Goal: Task Accomplishment & Management: Manage account settings

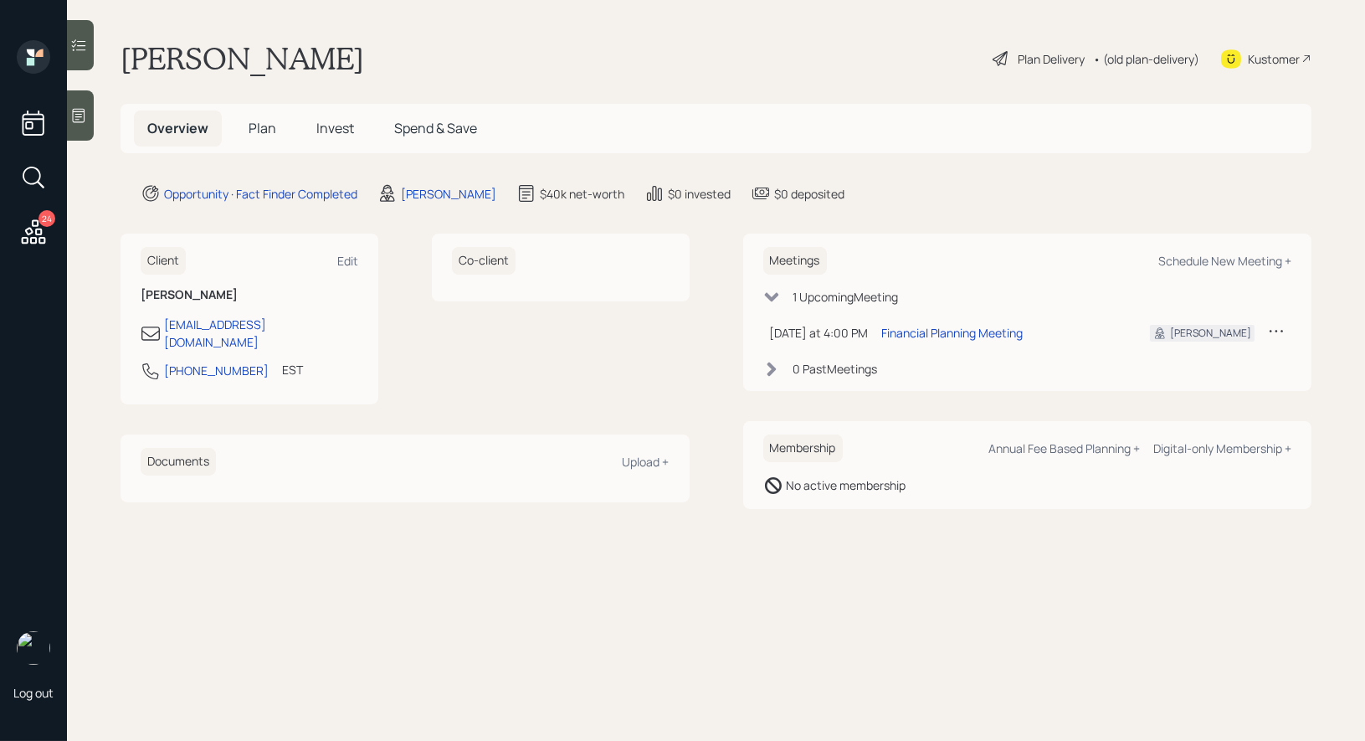
click at [264, 131] on span "Plan" at bounding box center [263, 128] width 28 height 18
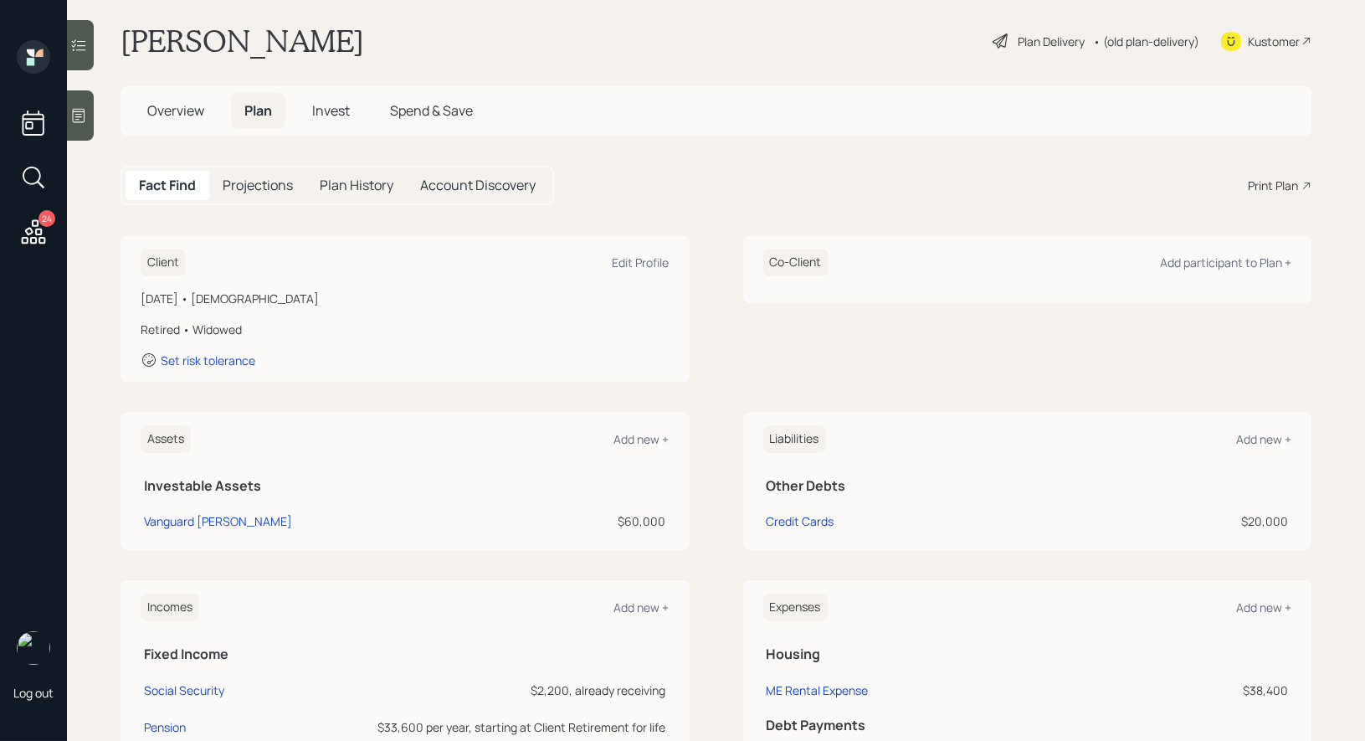
scroll to position [25, 0]
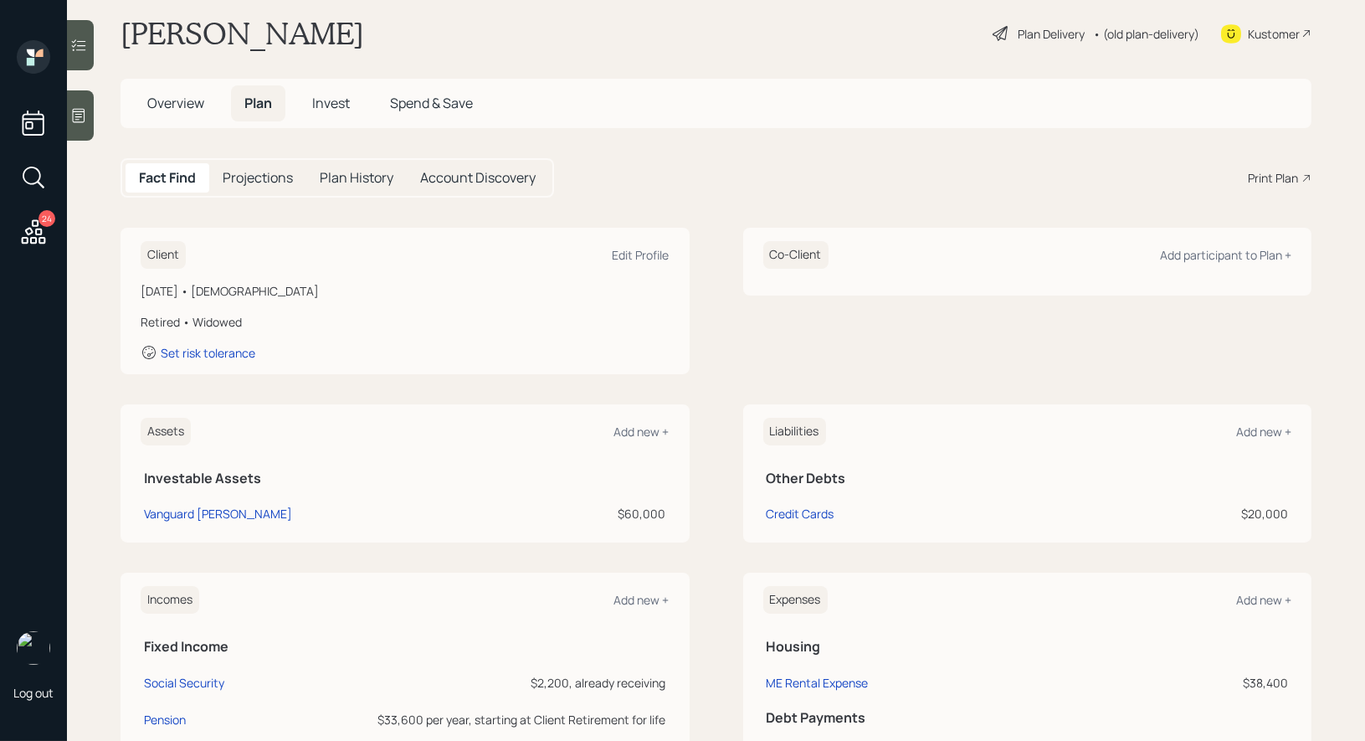
click at [80, 120] on icon at bounding box center [78, 115] width 17 height 17
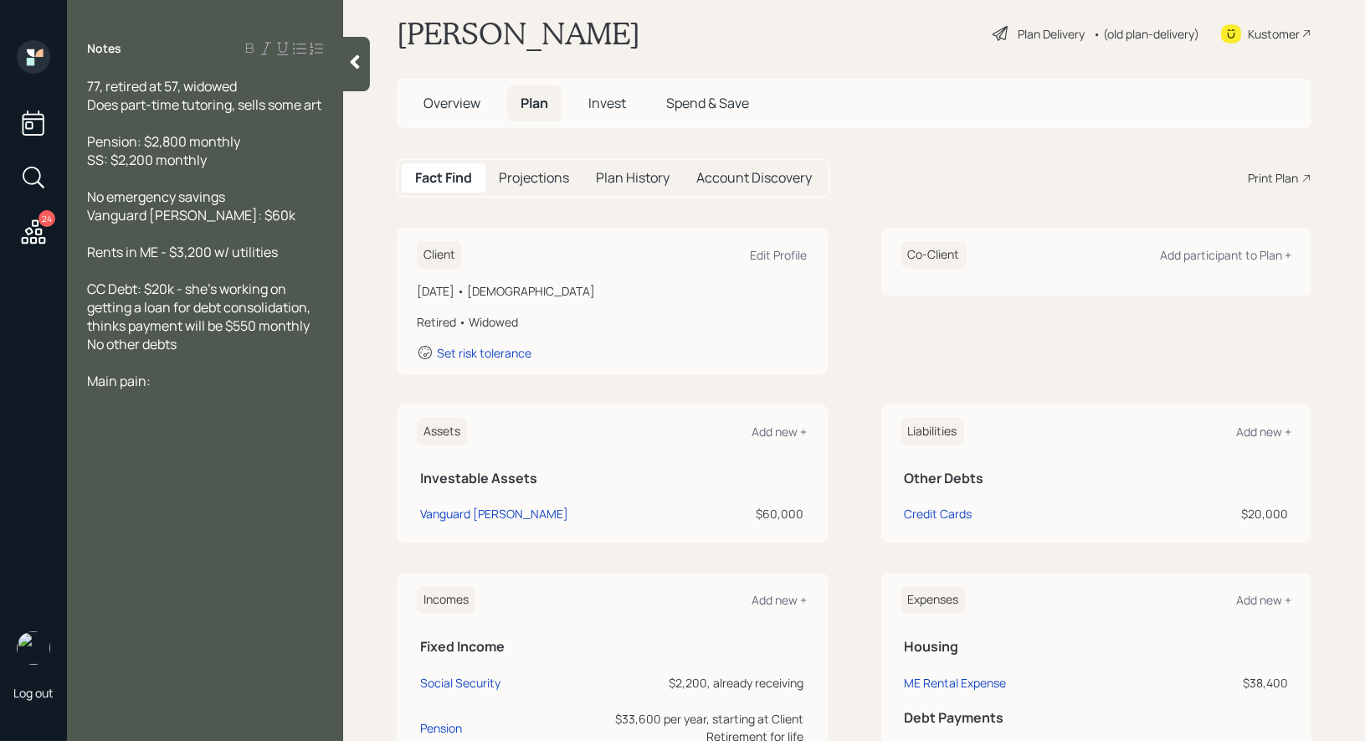
scroll to position [0, 0]
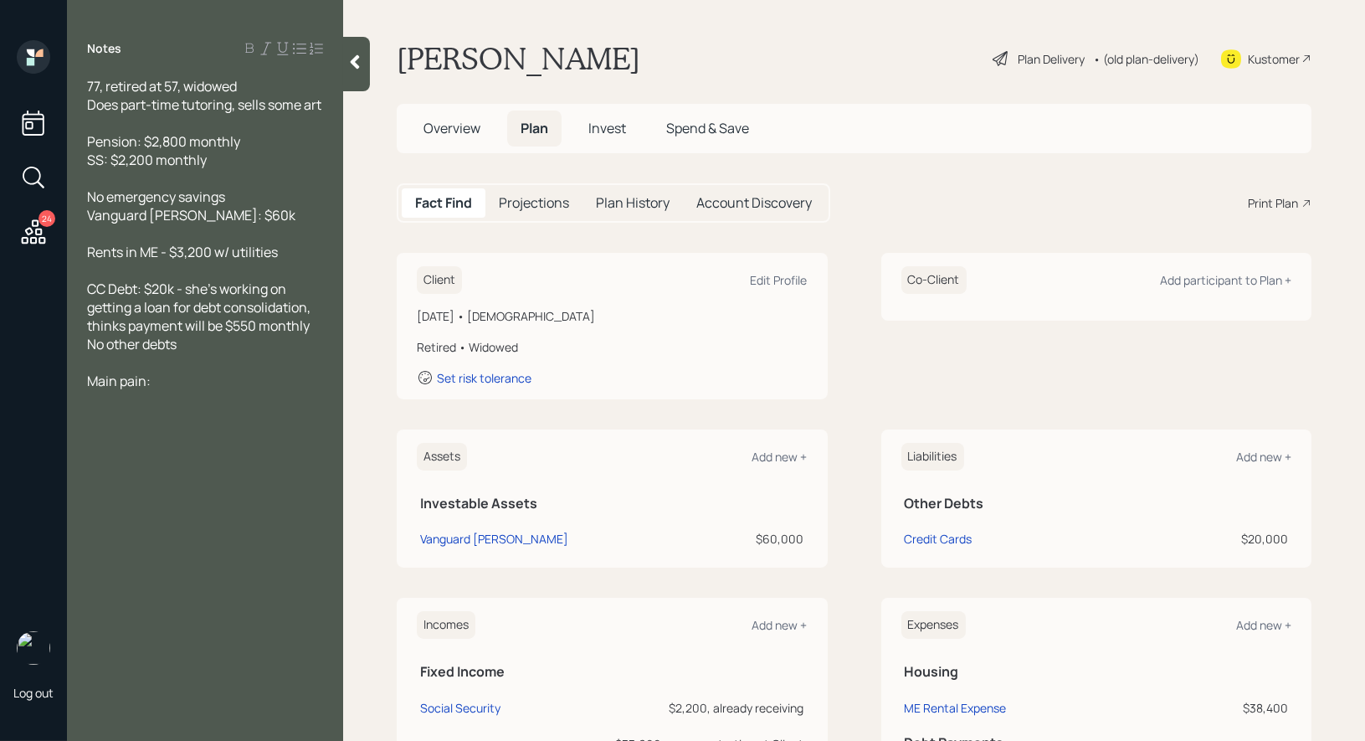
click at [1034, 53] on div "Plan Delivery" at bounding box center [1051, 59] width 67 height 18
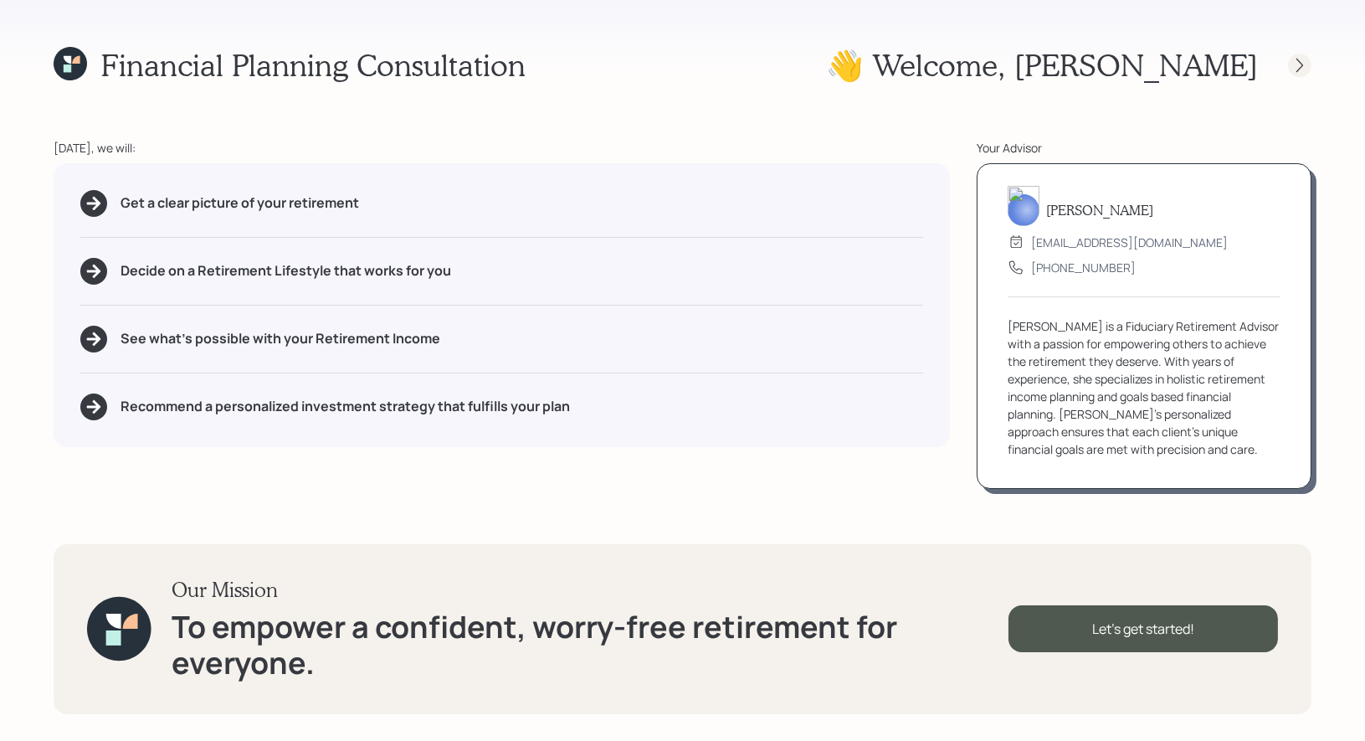
click at [1295, 64] on icon at bounding box center [1299, 65] width 17 height 17
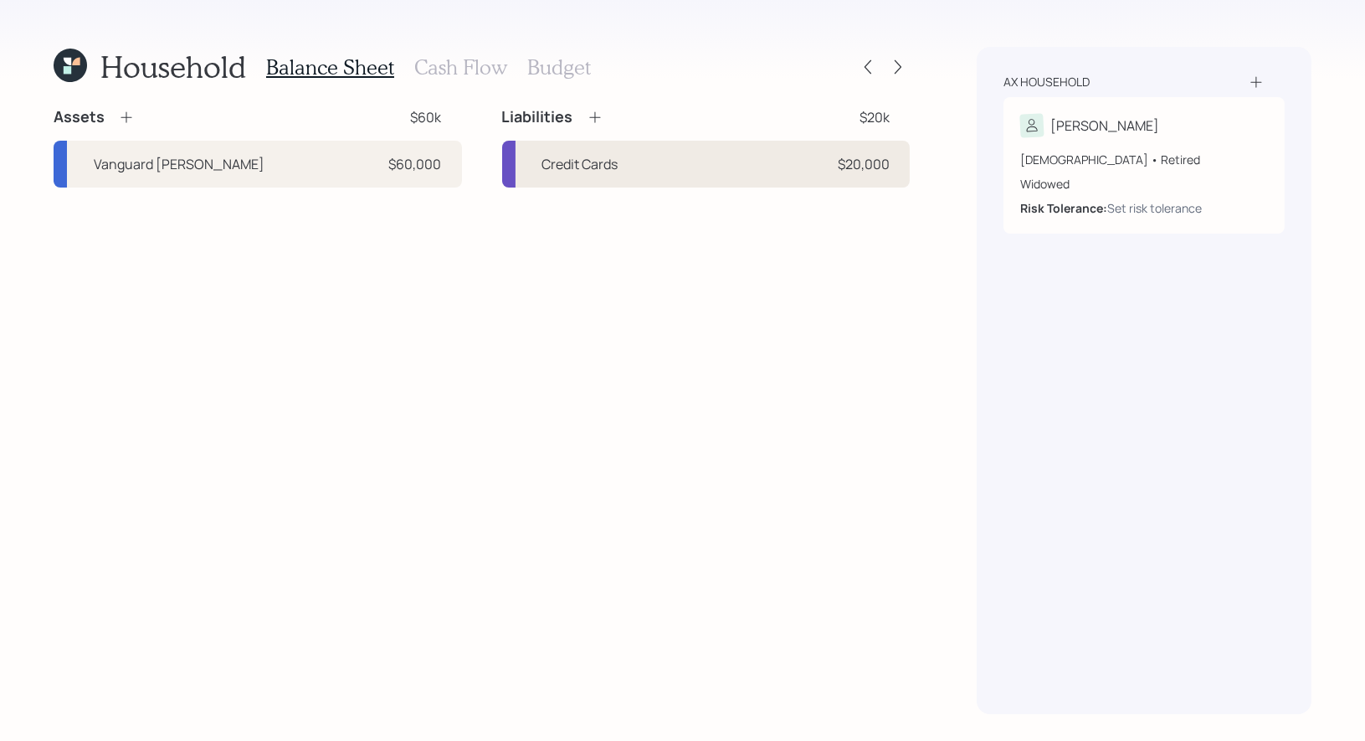
click at [623, 167] on div "Credit Cards $20,000" at bounding box center [706, 164] width 408 height 47
select select "credit_card"
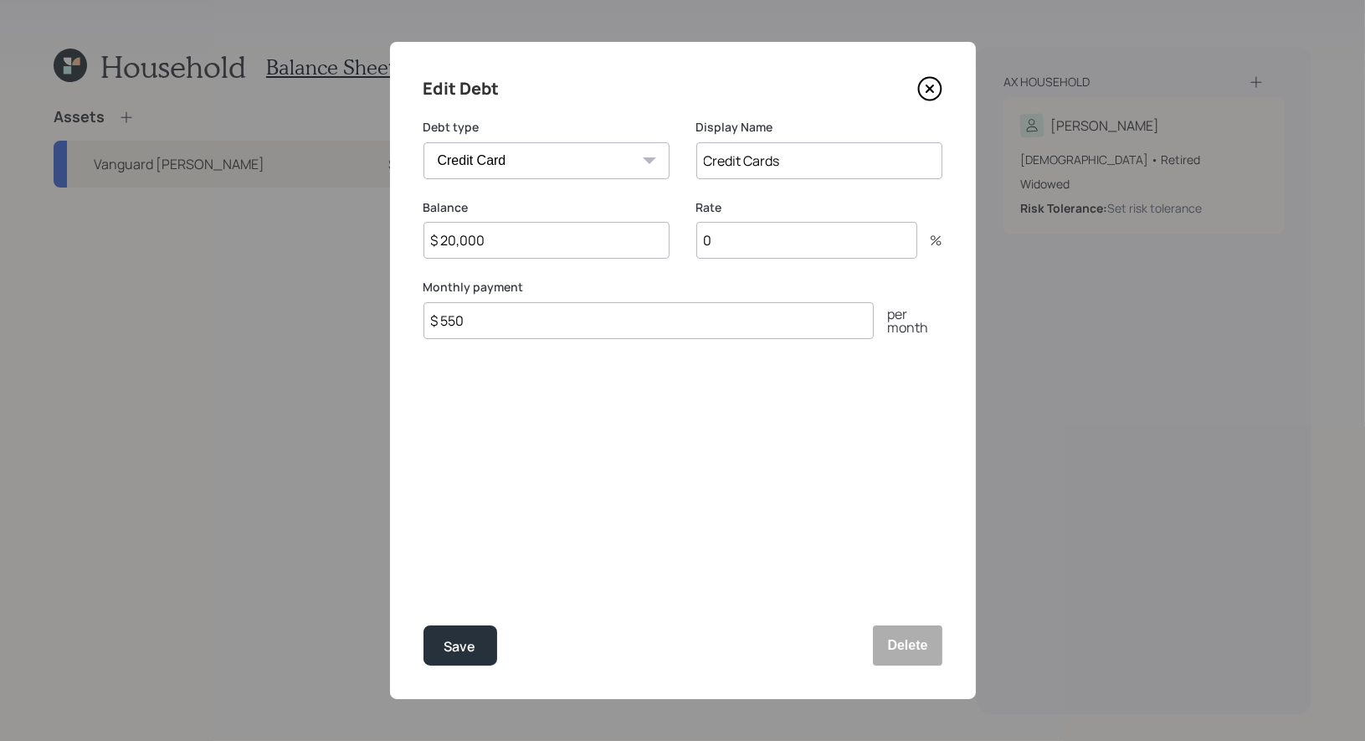
click at [729, 248] on input "0" at bounding box center [806, 240] width 221 height 37
type input "26"
click at [482, 326] on input "$ 550" at bounding box center [648, 320] width 450 height 37
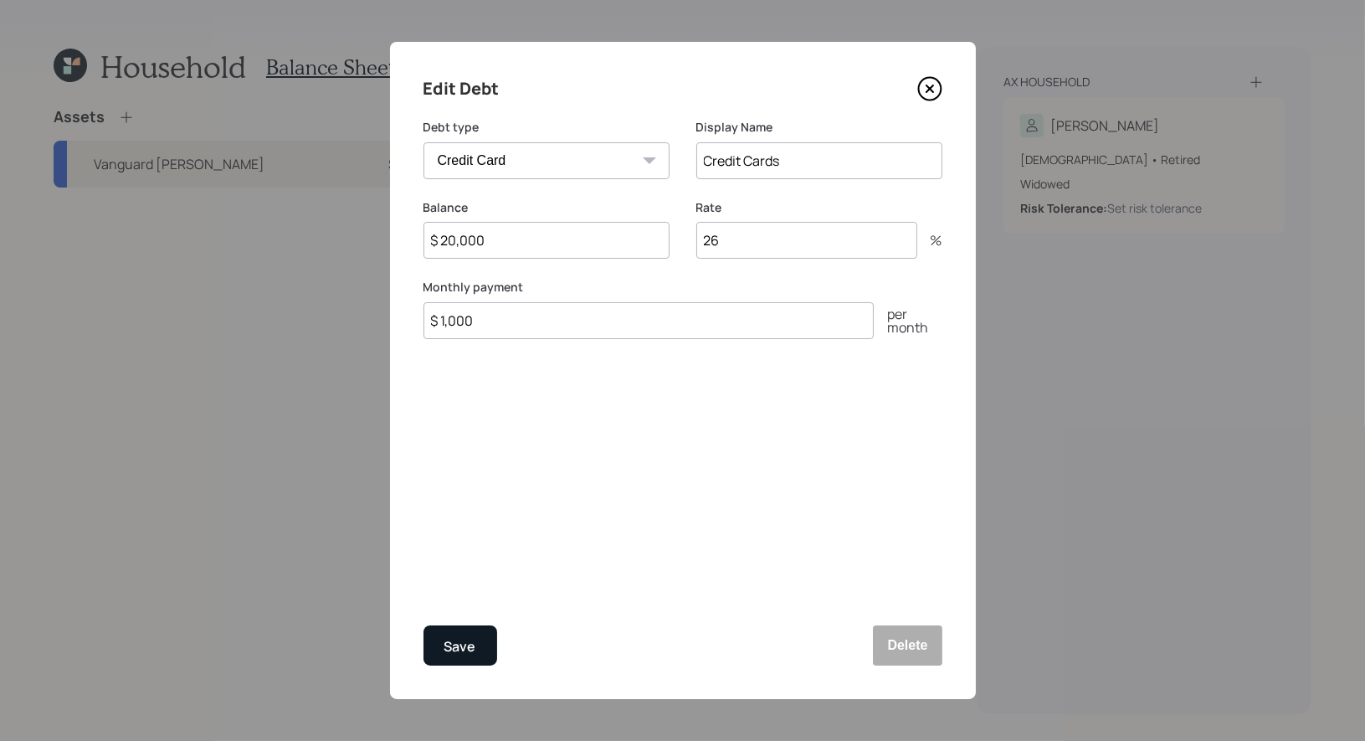
type input "$ 1,000"
click at [458, 649] on div "Save" at bounding box center [460, 646] width 32 height 23
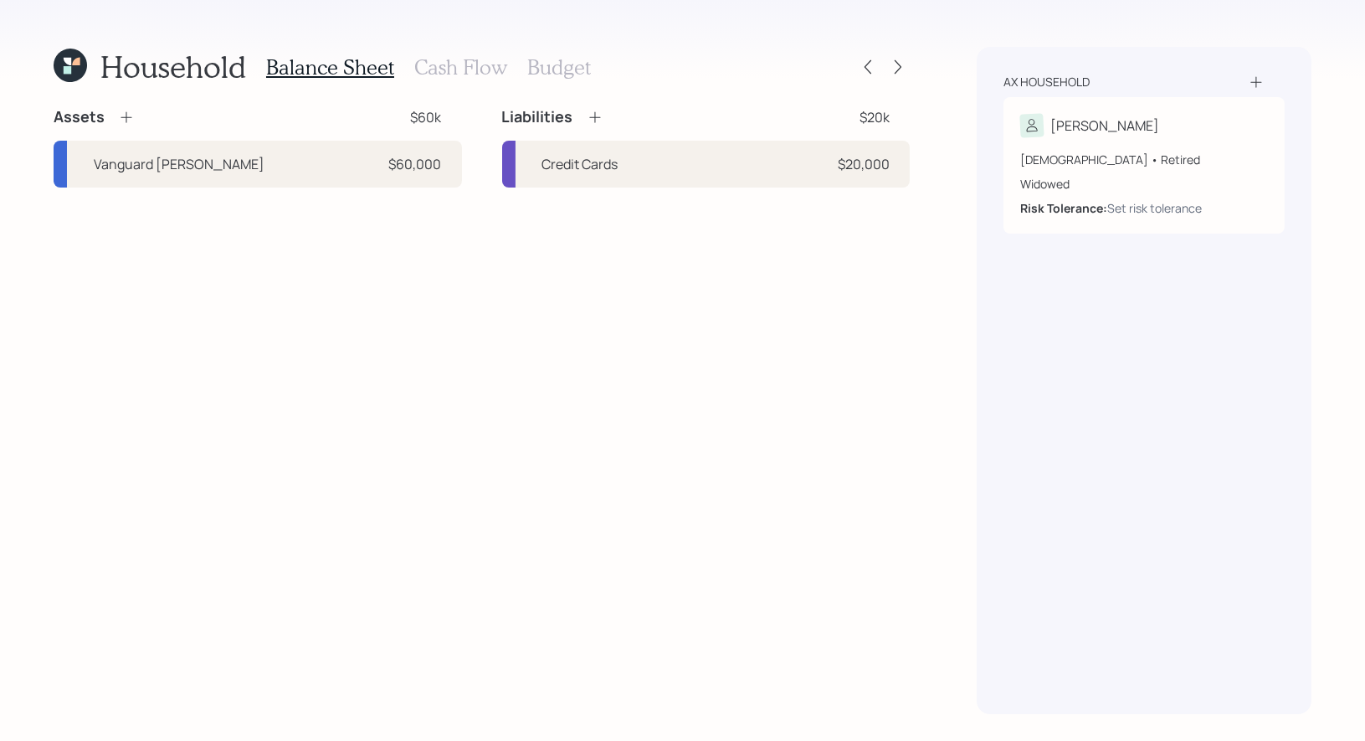
click at [438, 64] on h3 "Cash Flow" at bounding box center [460, 67] width 93 height 24
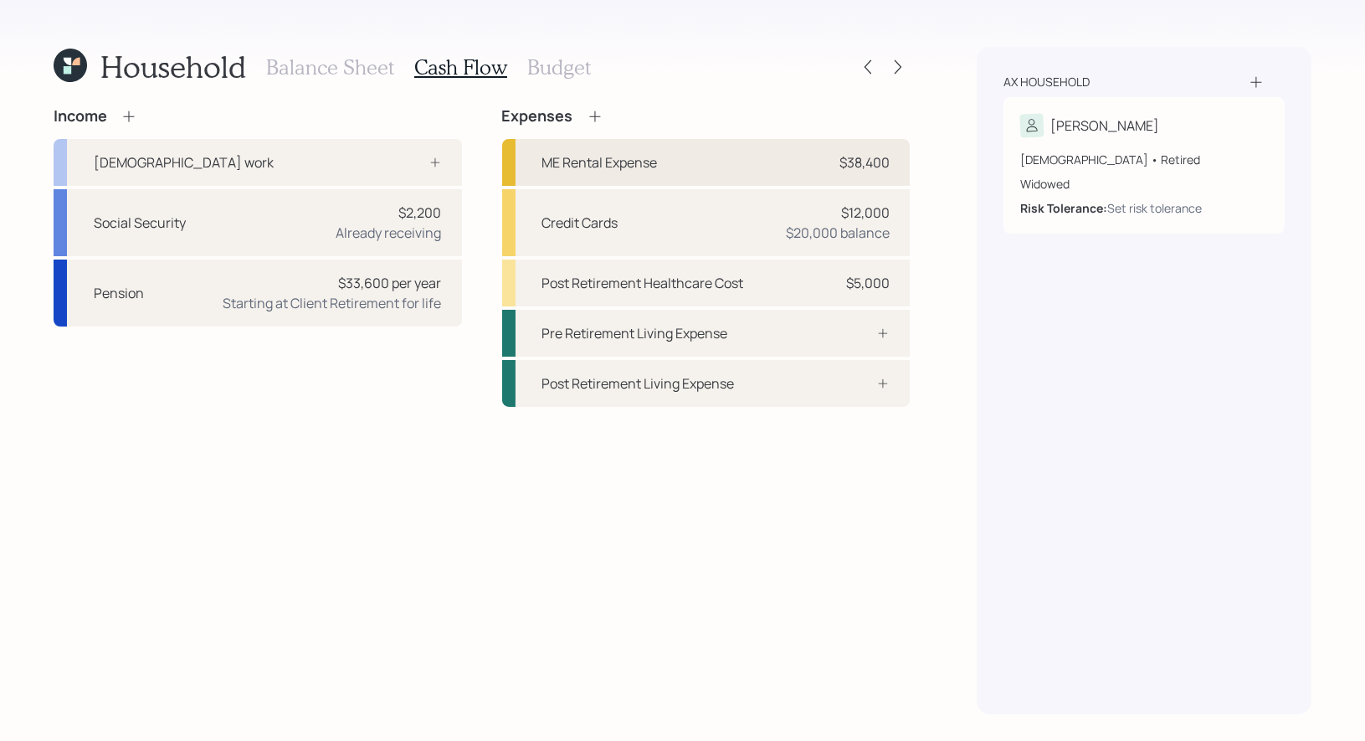
click at [658, 166] on div "ME Rental Expense" at bounding box center [599, 162] width 115 height 20
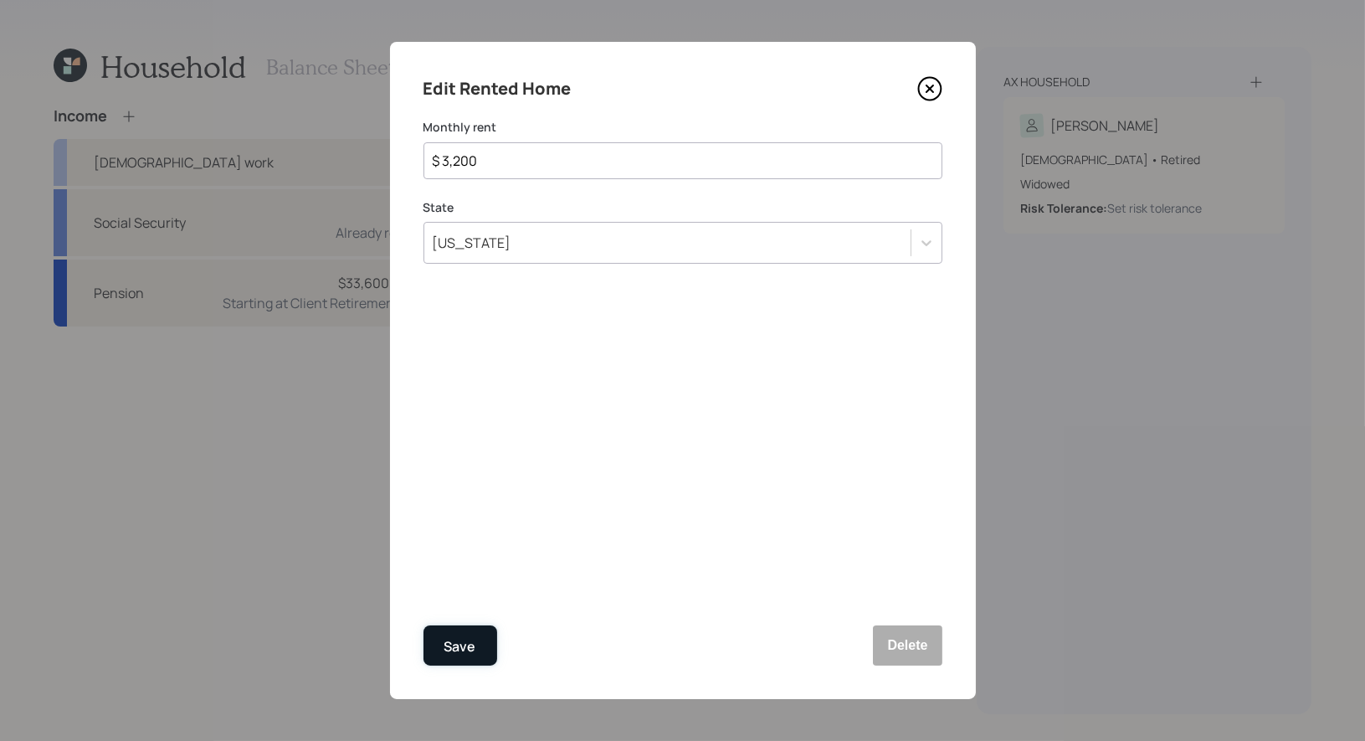
click at [466, 654] on div "Save" at bounding box center [460, 646] width 32 height 23
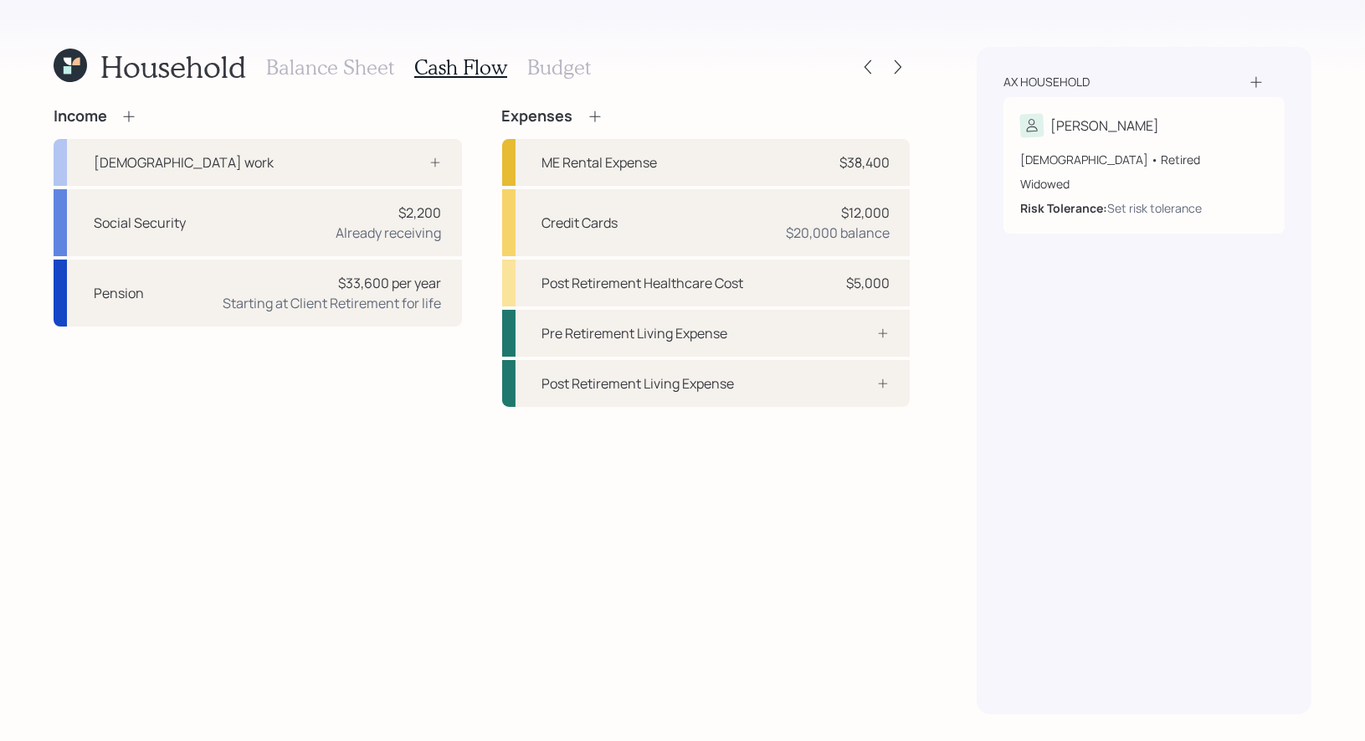
click at [551, 63] on h3 "Budget" at bounding box center [559, 67] width 64 height 24
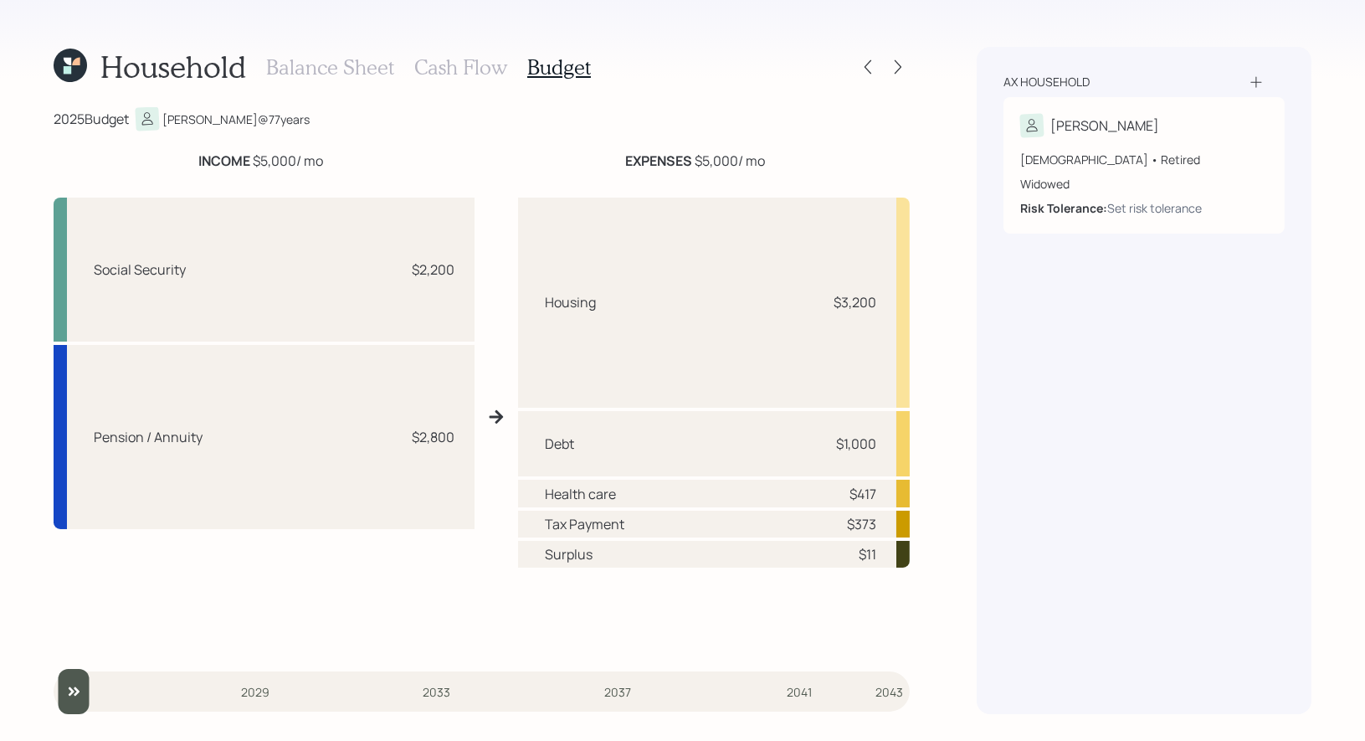
click at [460, 81] on div "Balance Sheet Cash Flow Budget" at bounding box center [428, 67] width 325 height 40
click at [466, 66] on h3 "Cash Flow" at bounding box center [460, 67] width 93 height 24
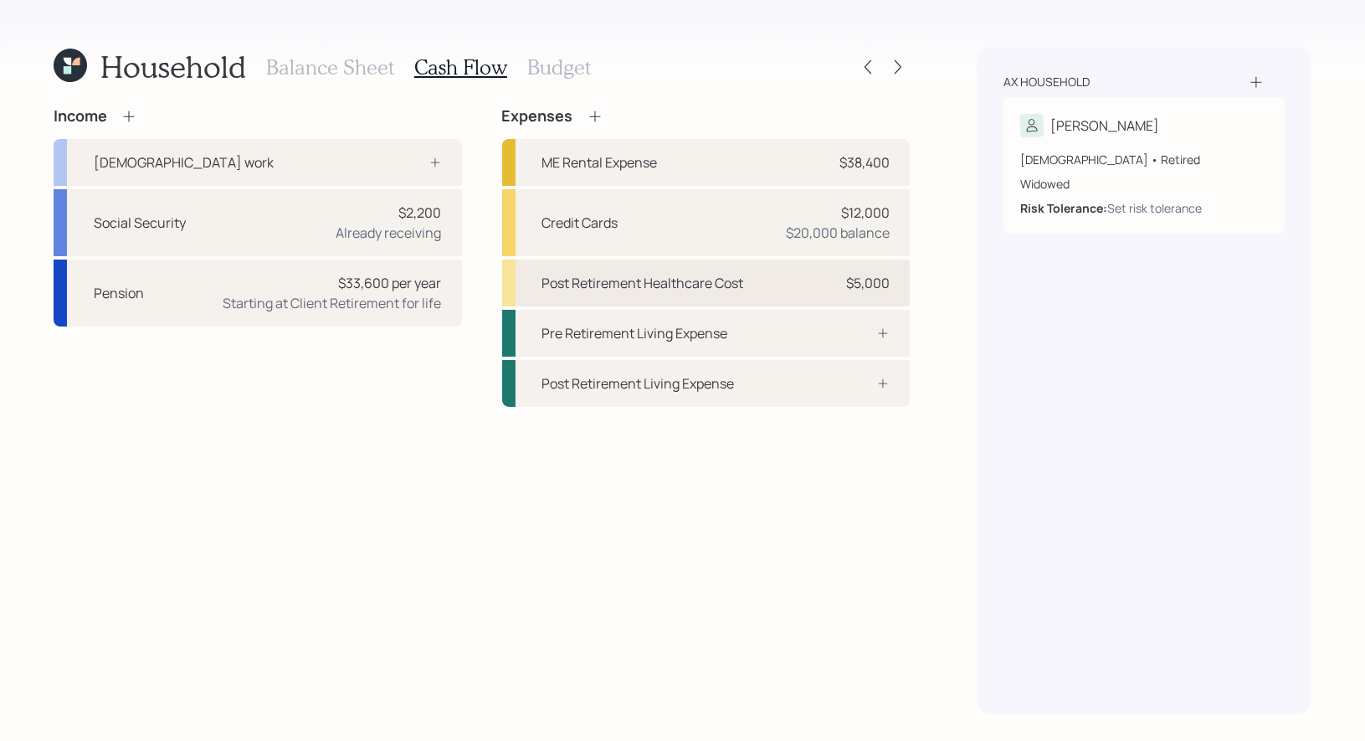
click at [687, 282] on div "Post Retirement Healthcare Cost" at bounding box center [643, 283] width 202 height 20
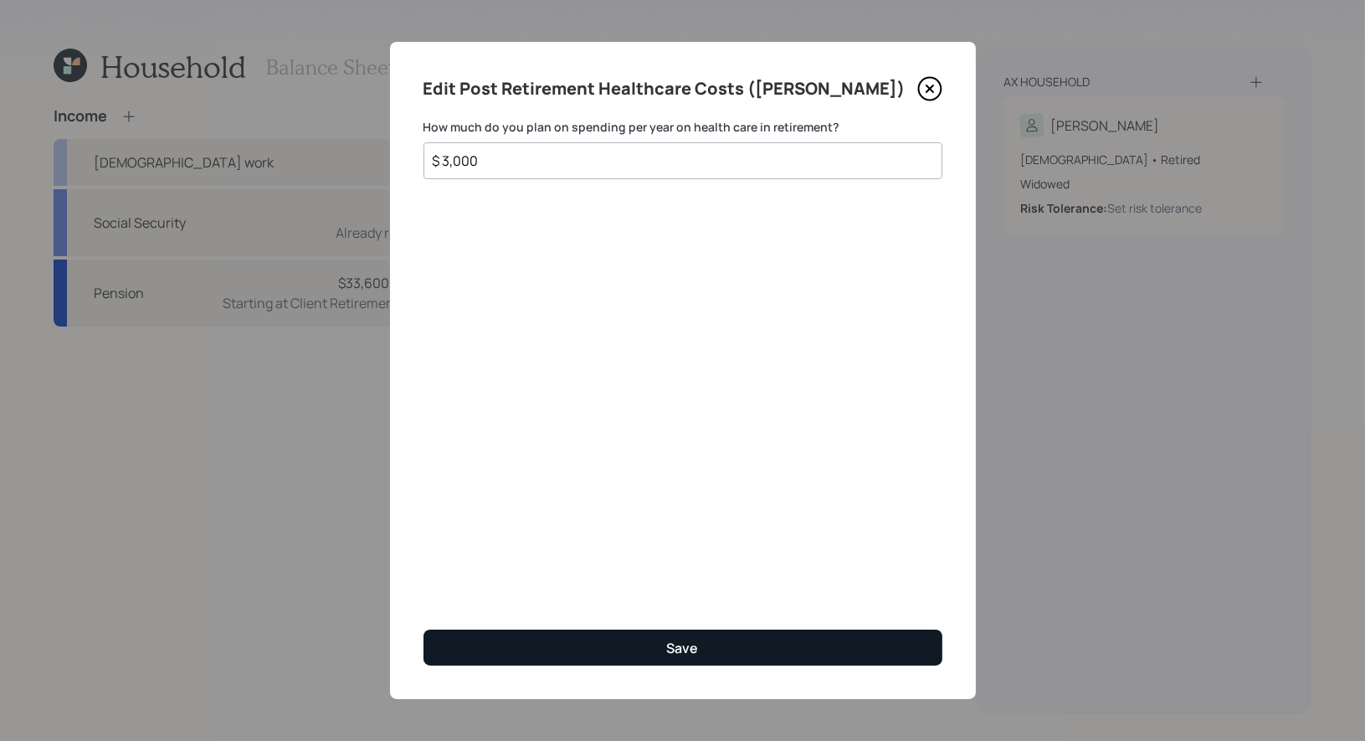
type input "$ 3,000"
click at [691, 644] on div "Save" at bounding box center [683, 648] width 32 height 18
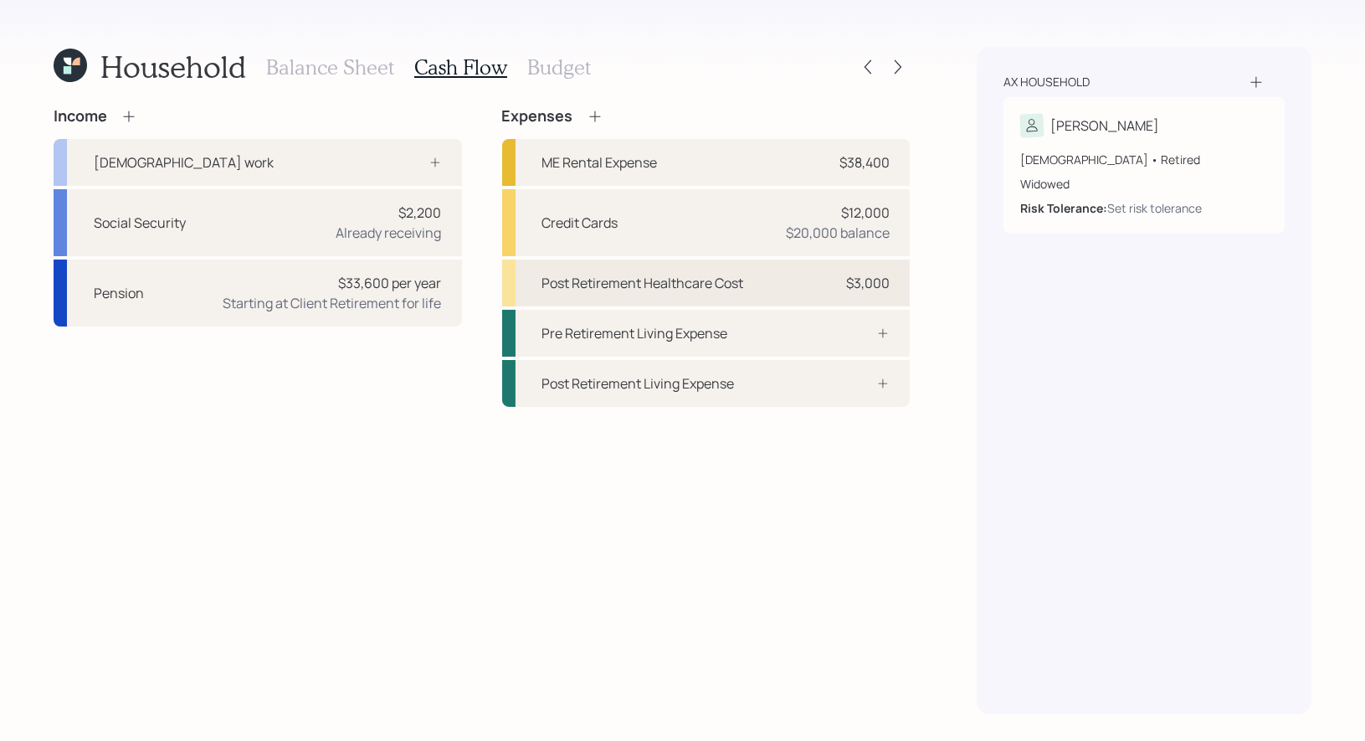
click at [587, 283] on div "Post Retirement Healthcare Cost" at bounding box center [643, 283] width 202 height 20
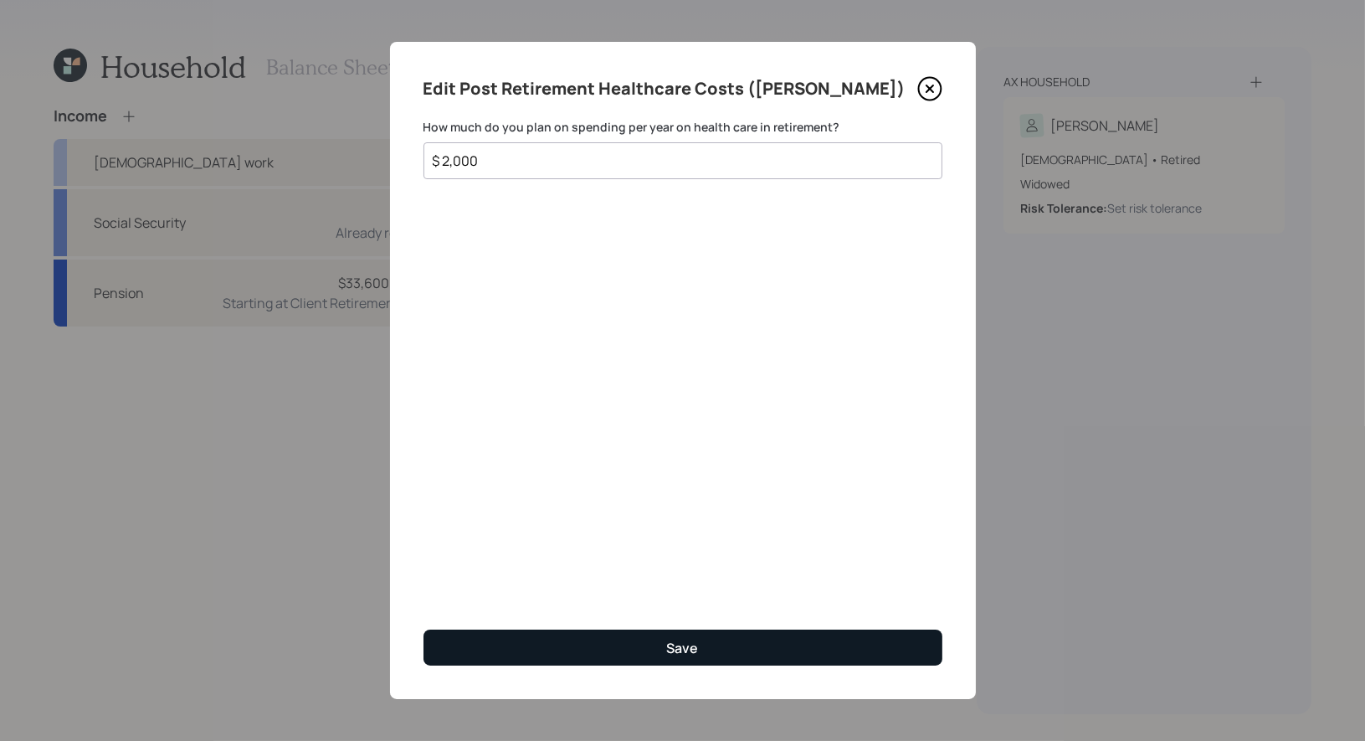
type input "$ 2,000"
click at [524, 649] on button "Save" at bounding box center [682, 647] width 519 height 36
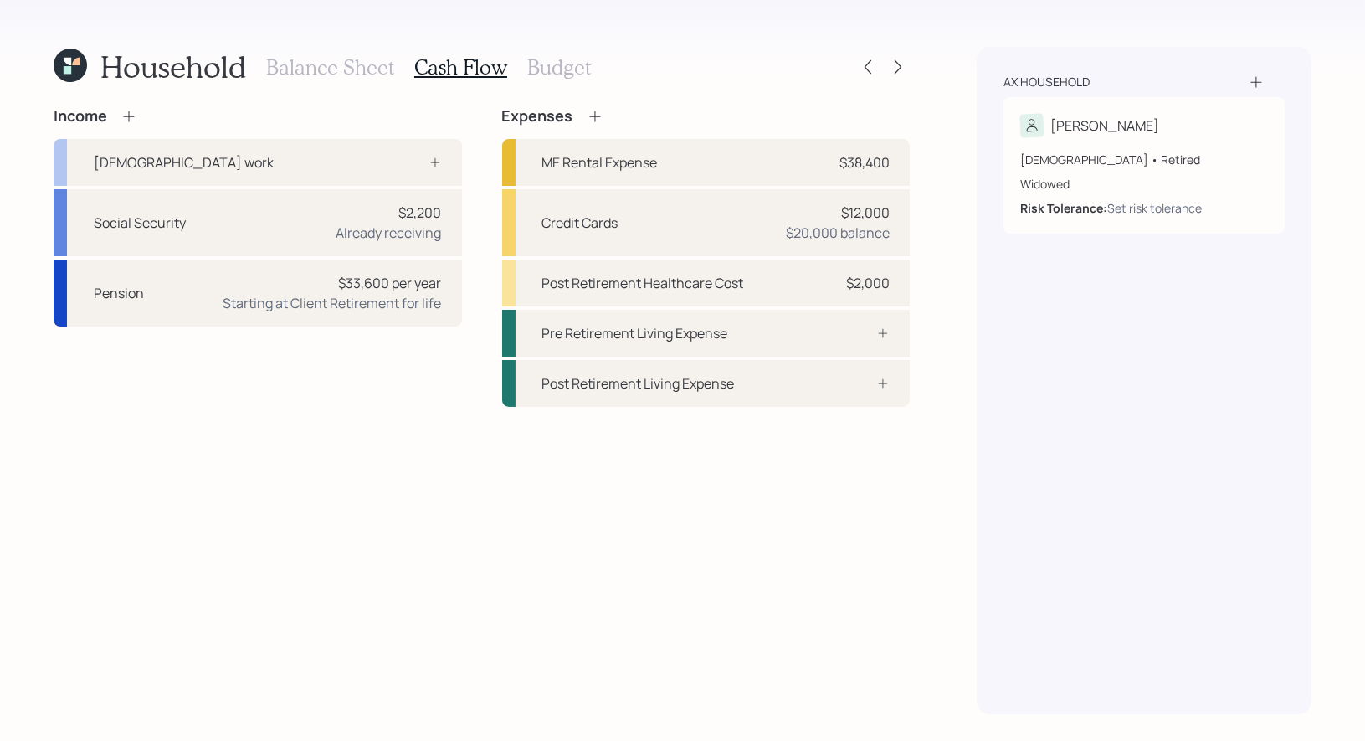
click at [535, 68] on h3 "Budget" at bounding box center [559, 67] width 64 height 24
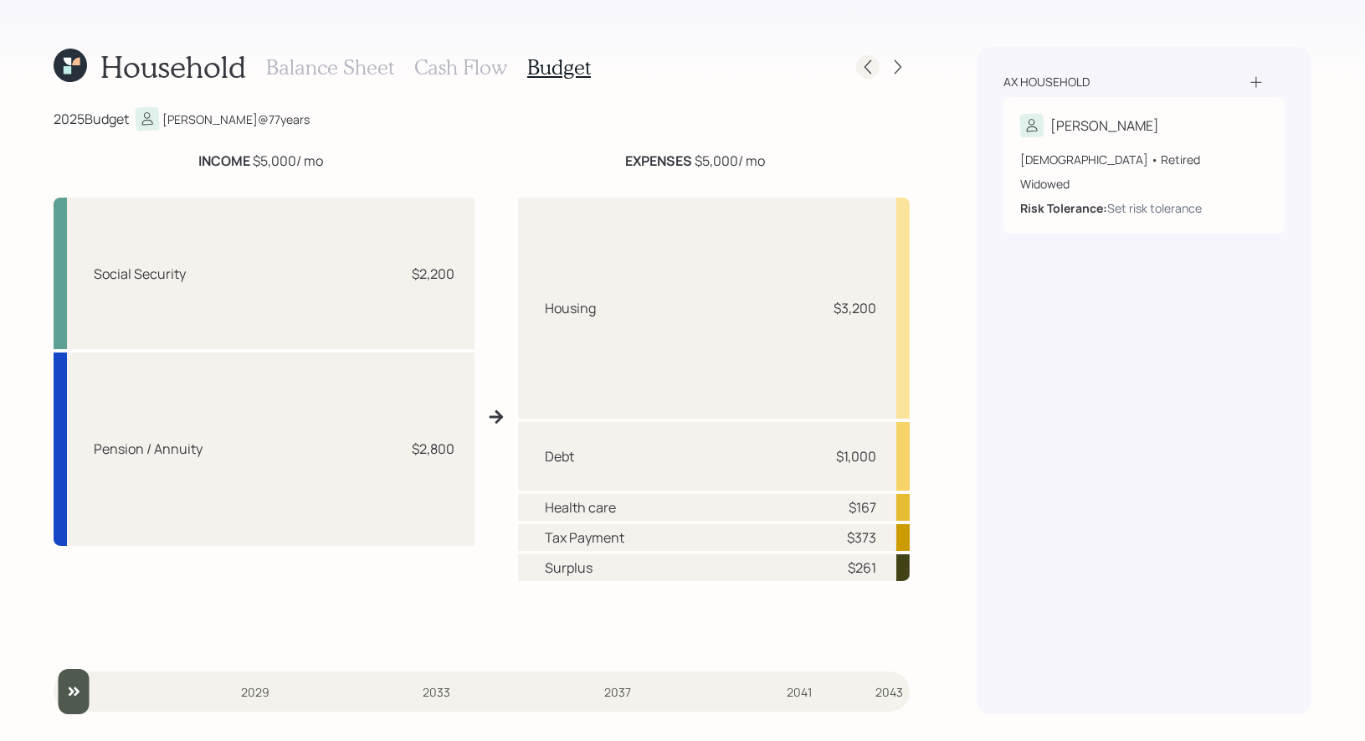
click at [871, 73] on icon at bounding box center [867, 67] width 17 height 17
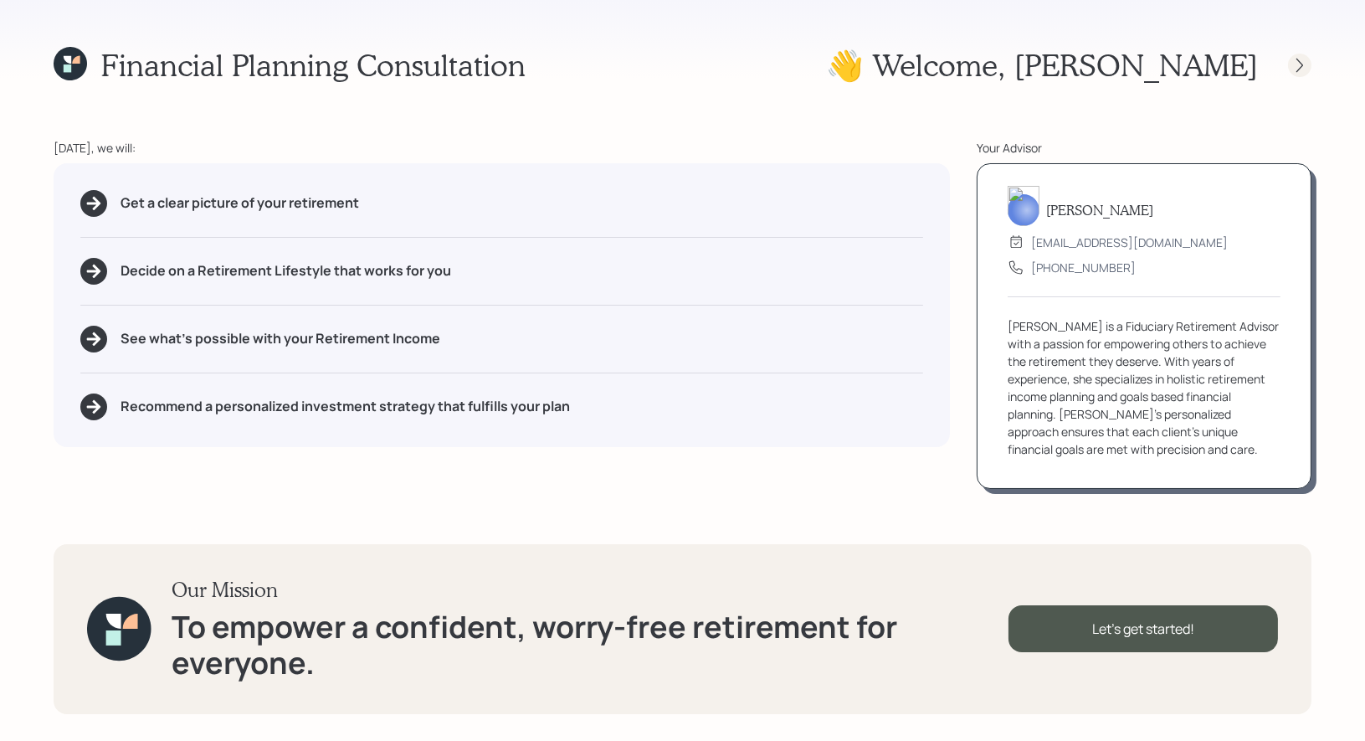
click at [1300, 66] on icon at bounding box center [1299, 65] width 7 height 14
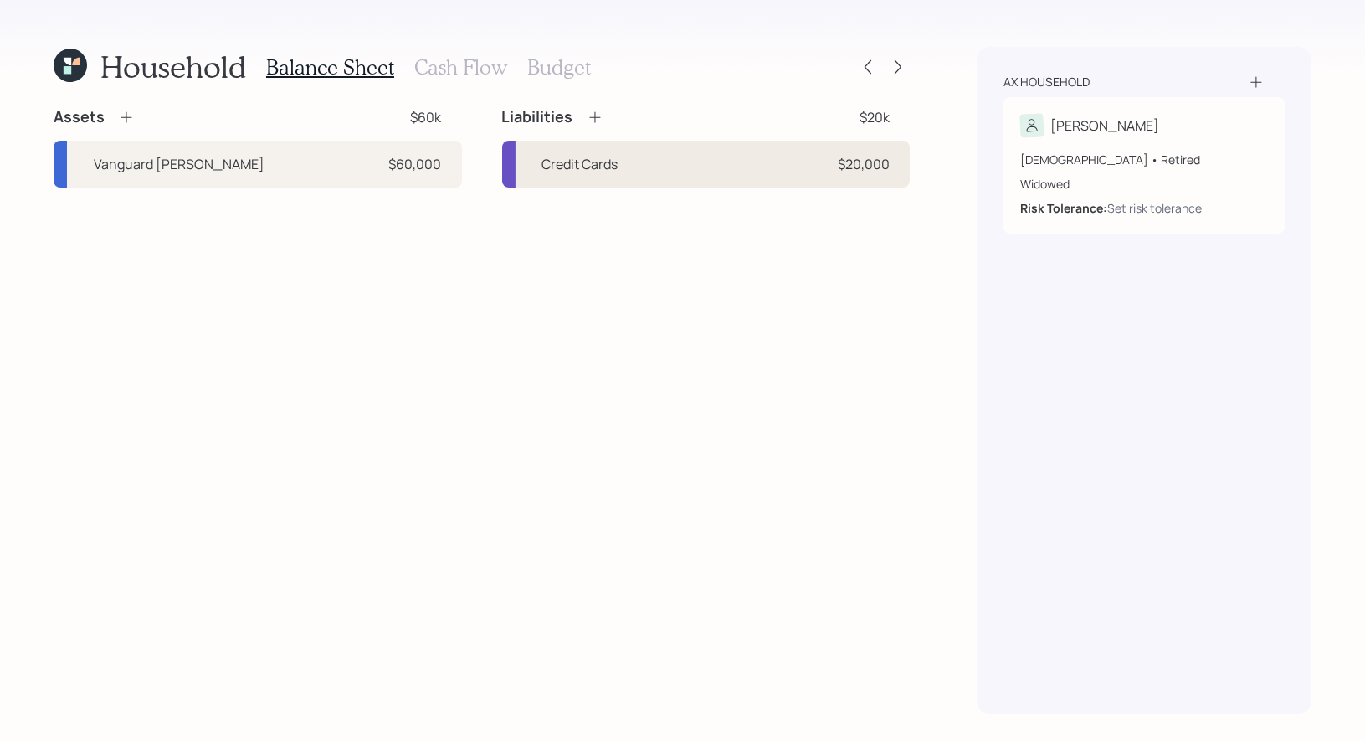
click at [793, 170] on div "Credit Cards $20,000" at bounding box center [706, 164] width 408 height 47
select select "credit_card"
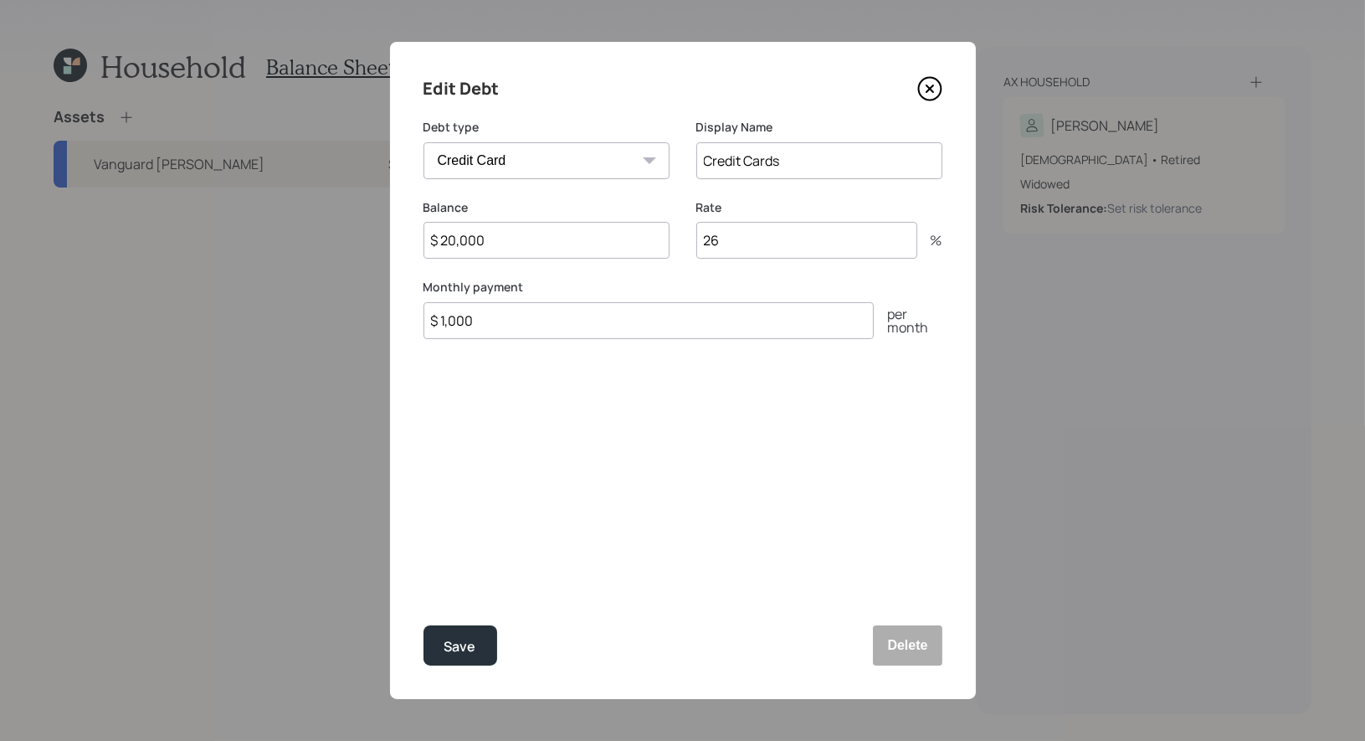
click at [541, 319] on input "$ 1,000" at bounding box center [648, 320] width 450 height 37
click at [496, 244] on input "$ 20,000" at bounding box center [546, 240] width 246 height 37
type input "$ 10,000"
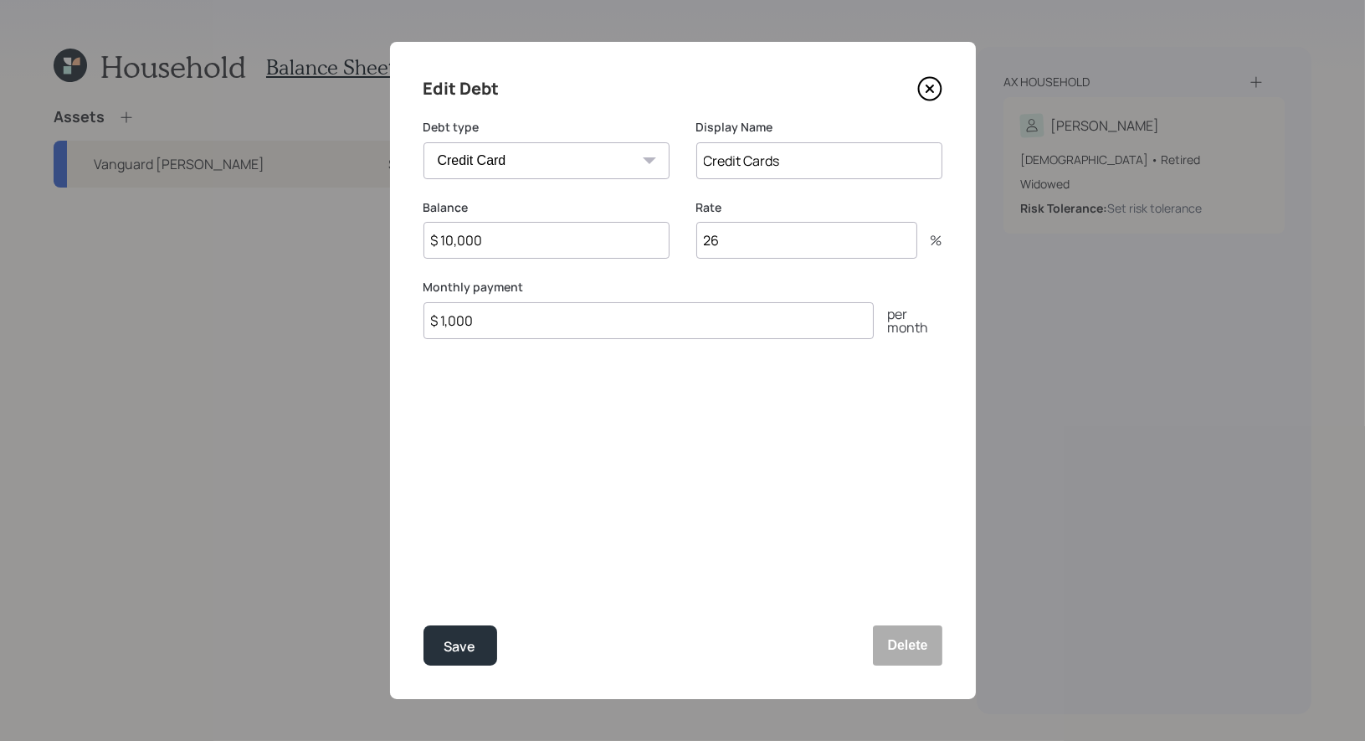
click at [524, 323] on input "$ 1,000" at bounding box center [648, 320] width 450 height 37
type input "$ 500"
click at [786, 243] on input "26" at bounding box center [806, 240] width 221 height 37
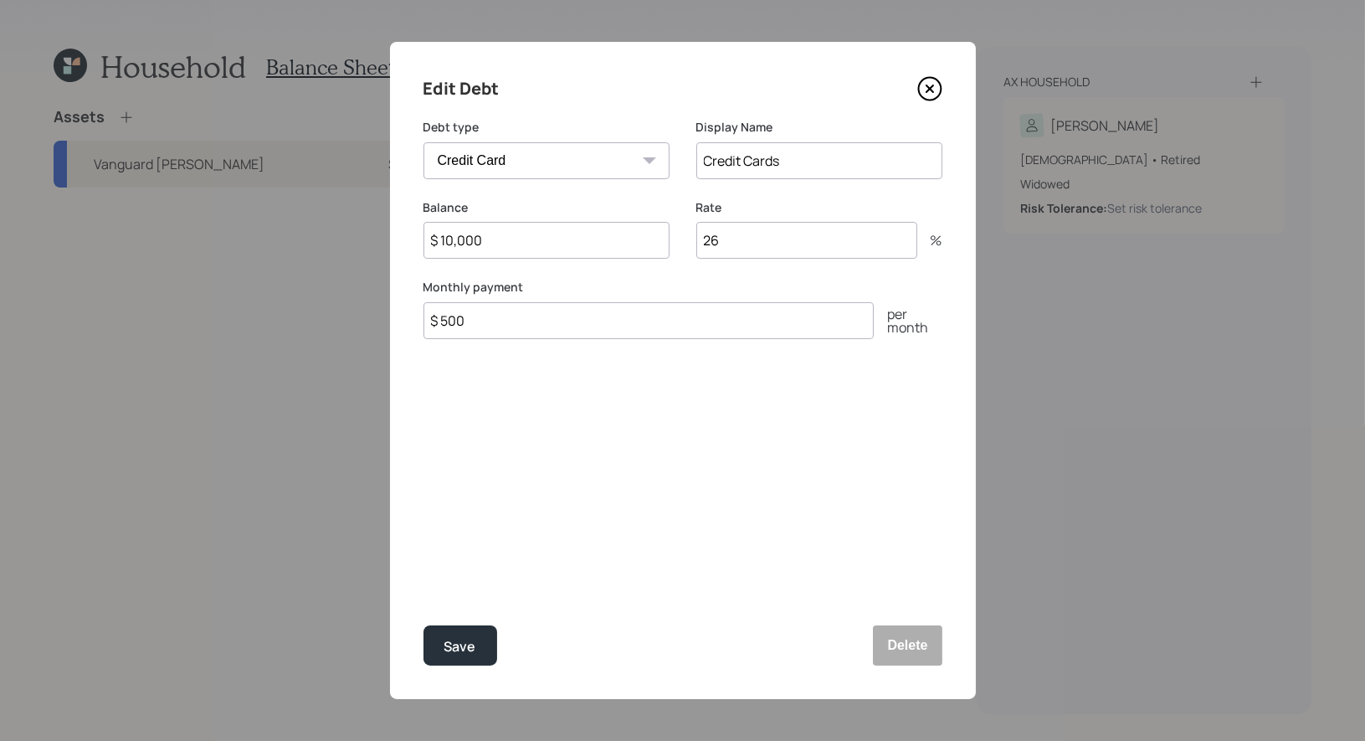
type input "2"
click at [749, 249] on input "15" at bounding box center [806, 240] width 221 height 37
click at [742, 249] on input "15" at bounding box center [806, 240] width 221 height 37
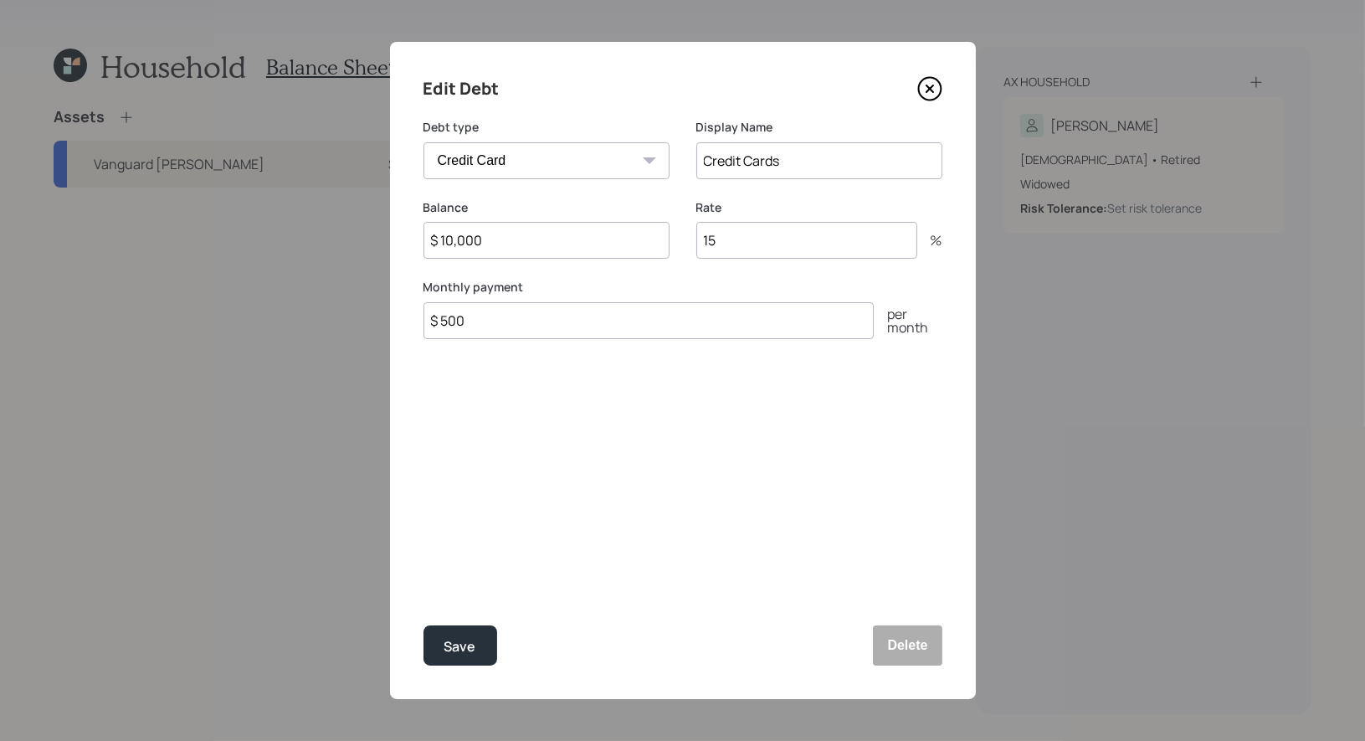
type input "1"
type input "20"
click at [469, 636] on div "Save" at bounding box center [460, 646] width 32 height 23
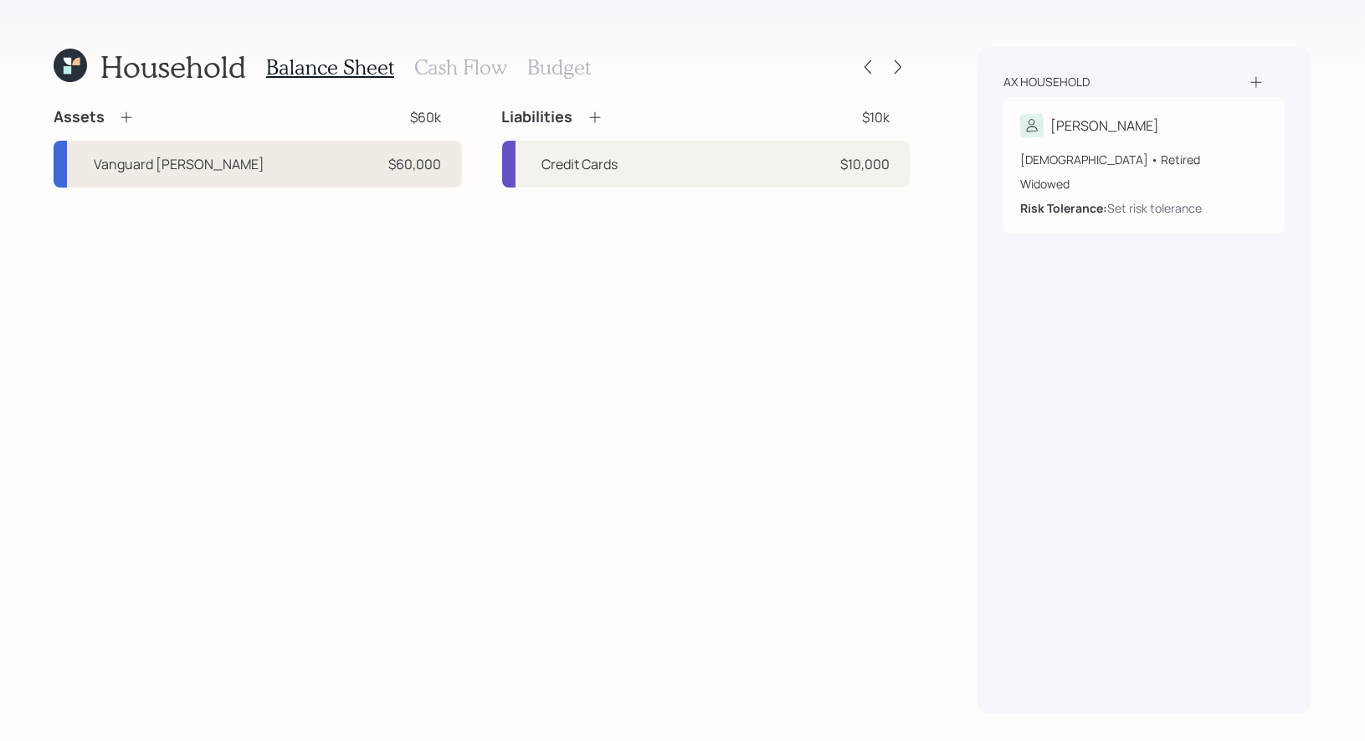
click at [281, 175] on div "Vanguard [PERSON_NAME] $60,000" at bounding box center [258, 164] width 408 height 47
select select "roth_ira"
select select "balanced"
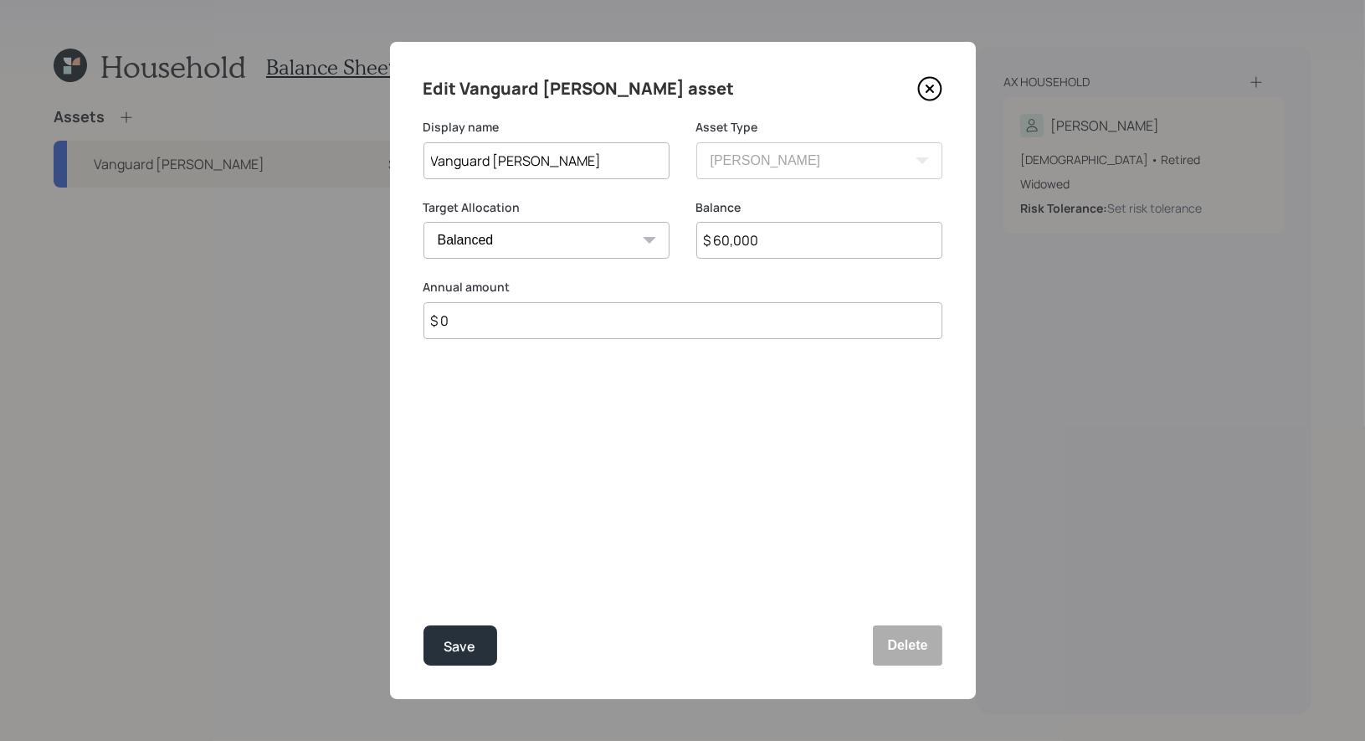
click at [769, 249] on input "$ 60,000" at bounding box center [819, 240] width 246 height 37
type input "$ 50,000"
click at [469, 652] on div "Save" at bounding box center [460, 646] width 32 height 23
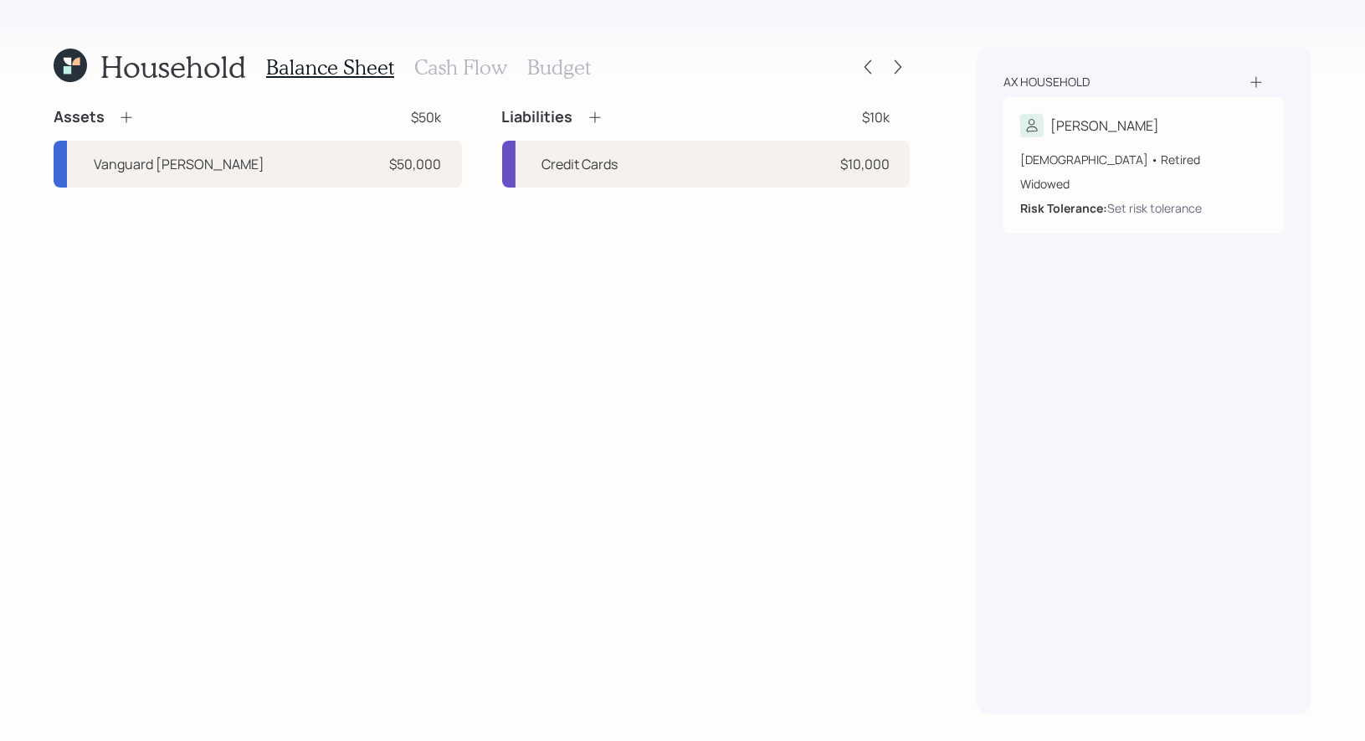
click at [543, 66] on h3 "Budget" at bounding box center [559, 67] width 64 height 24
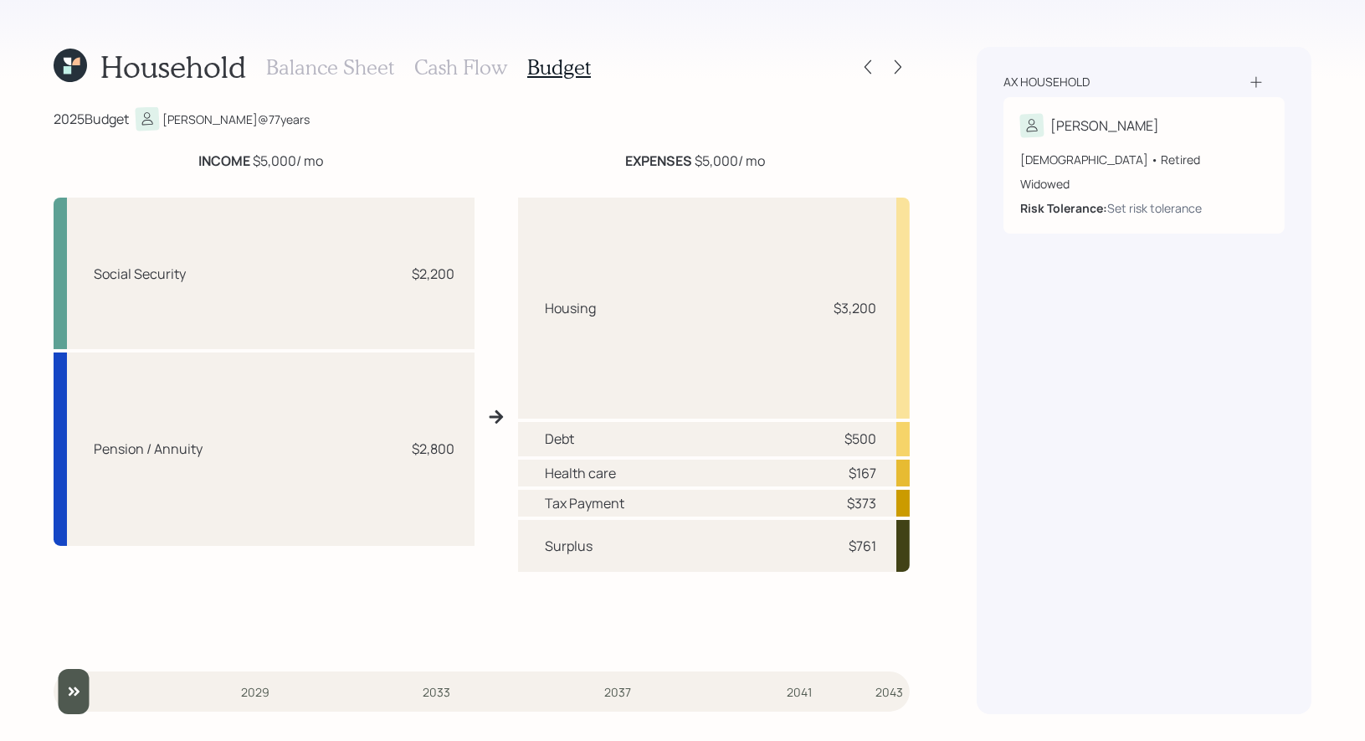
click at [72, 54] on icon at bounding box center [69, 65] width 39 height 39
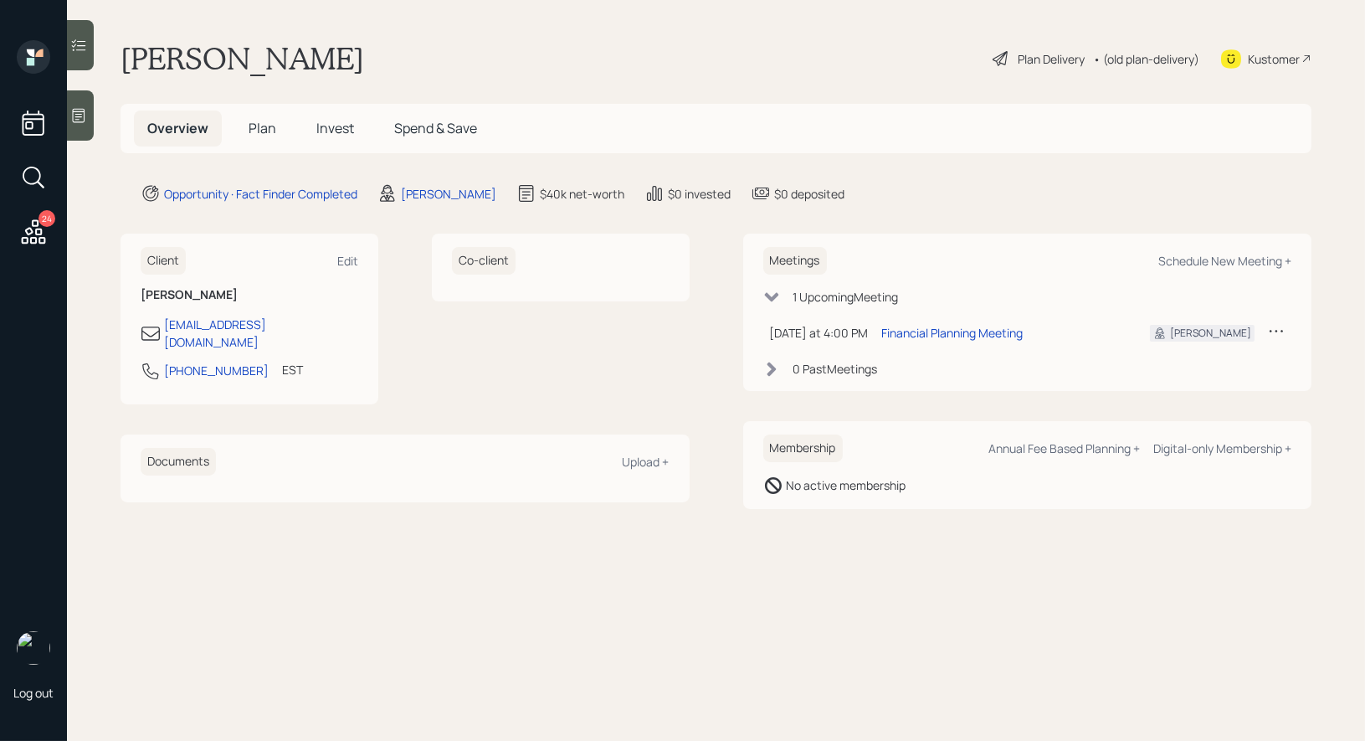
click at [259, 126] on span "Plan" at bounding box center [263, 128] width 28 height 18
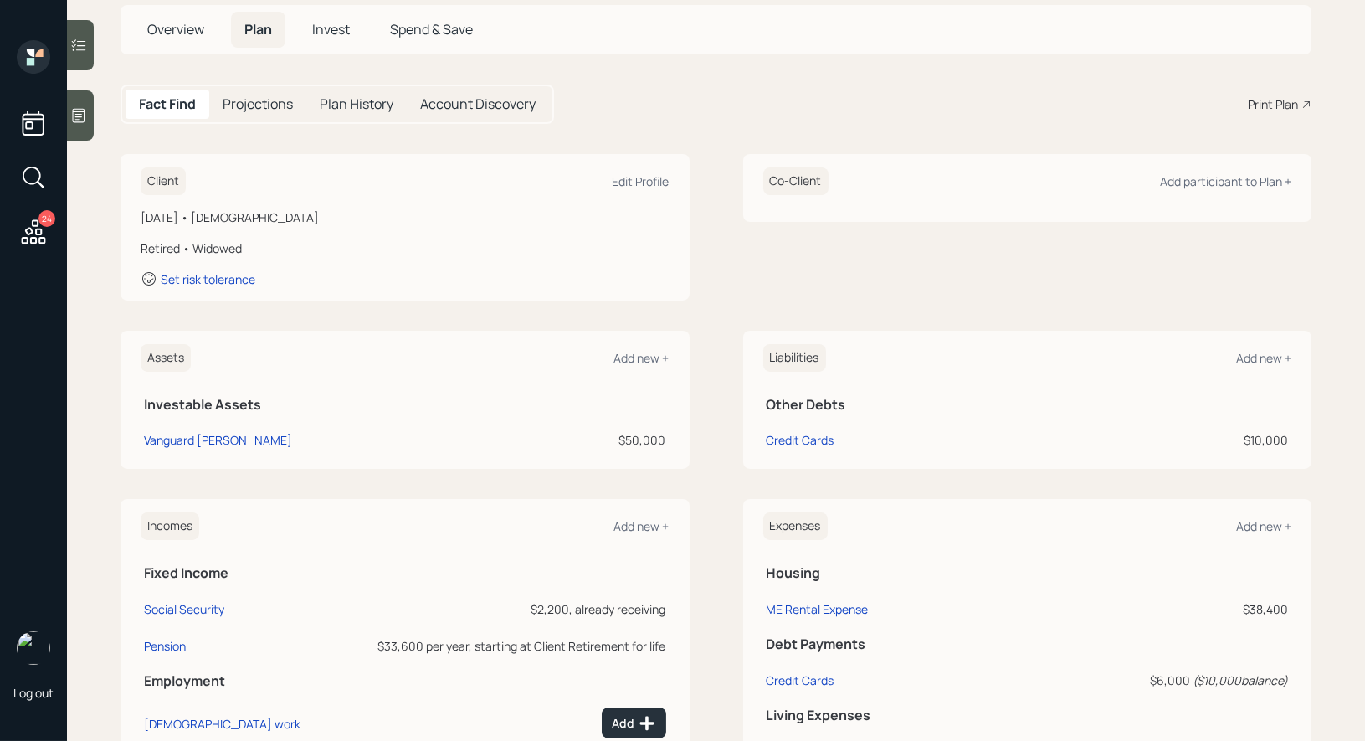
scroll to position [102, 0]
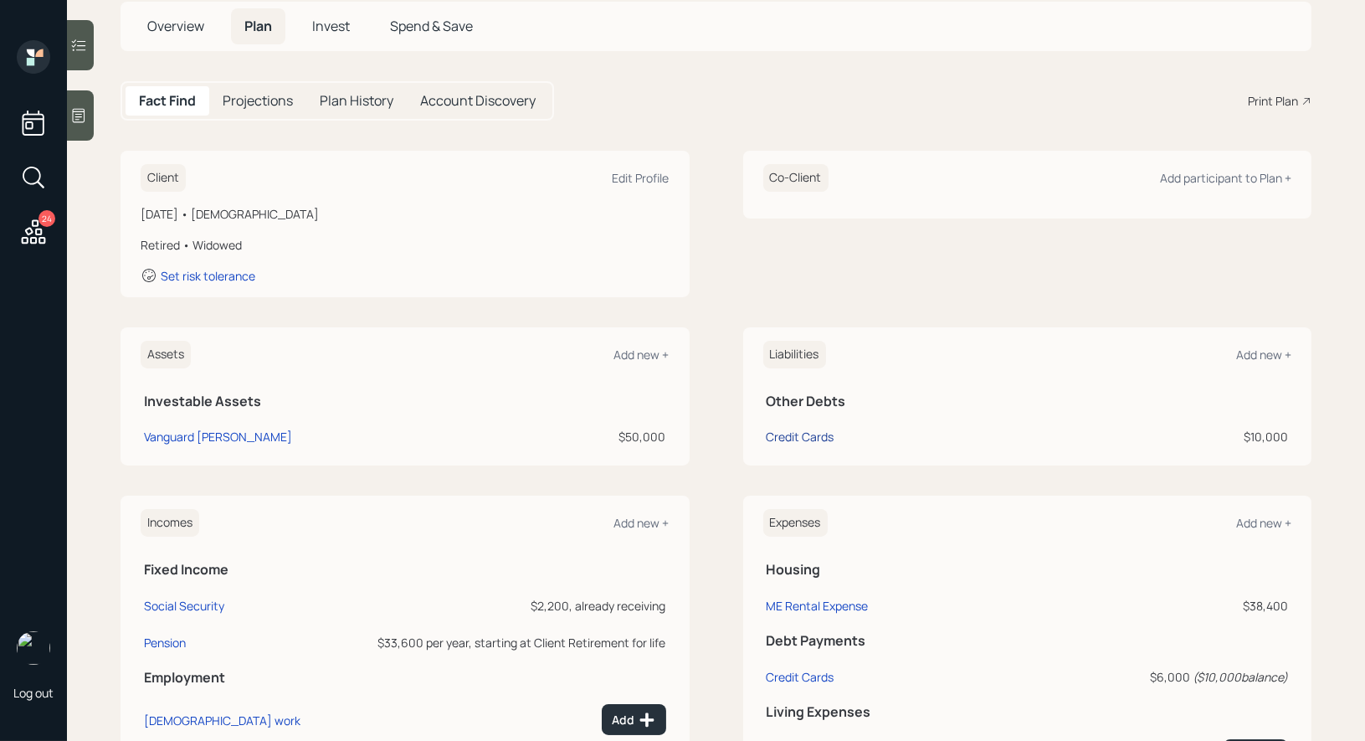
click at [793, 437] on div "Credit Cards" at bounding box center [801, 437] width 68 height 18
select select "credit_card"
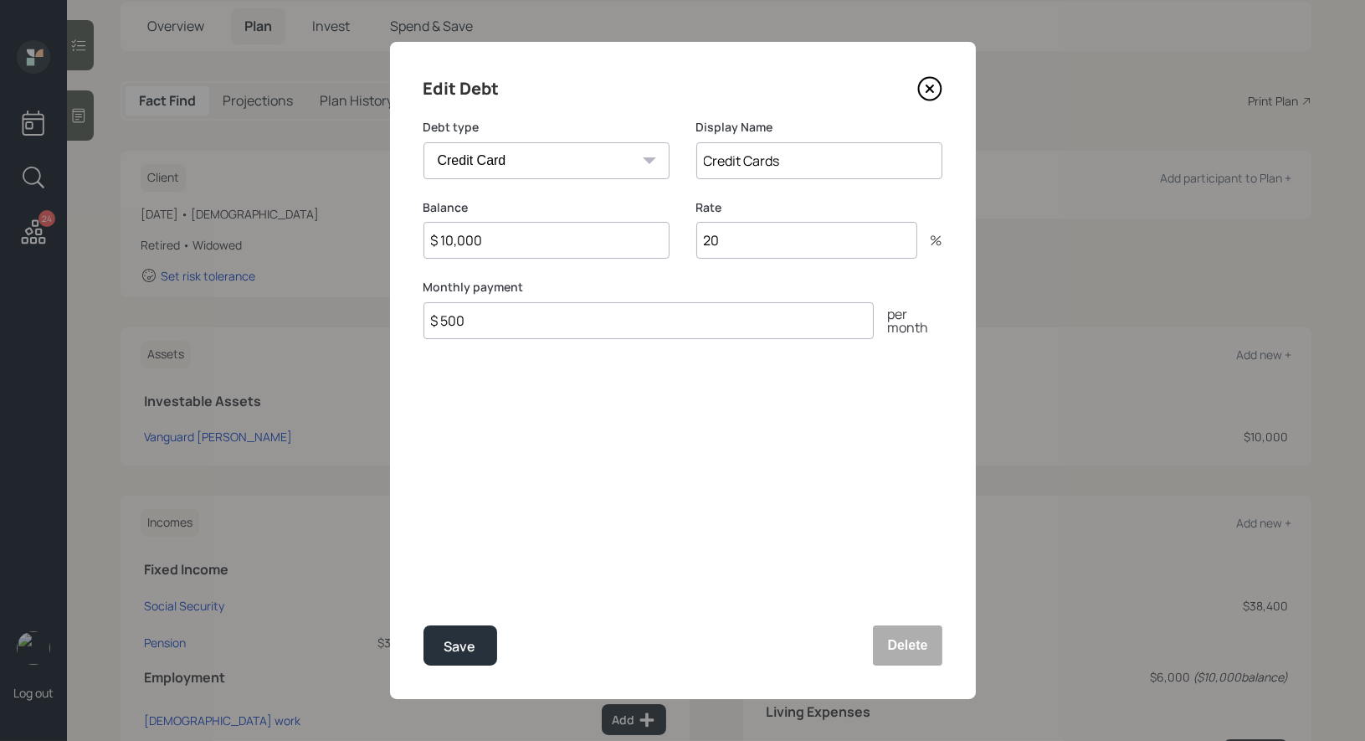
click at [497, 240] on input "$ 10,000" at bounding box center [546, 240] width 246 height 37
type input "$ 20,000"
click at [469, 641] on div "Save" at bounding box center [460, 646] width 32 height 23
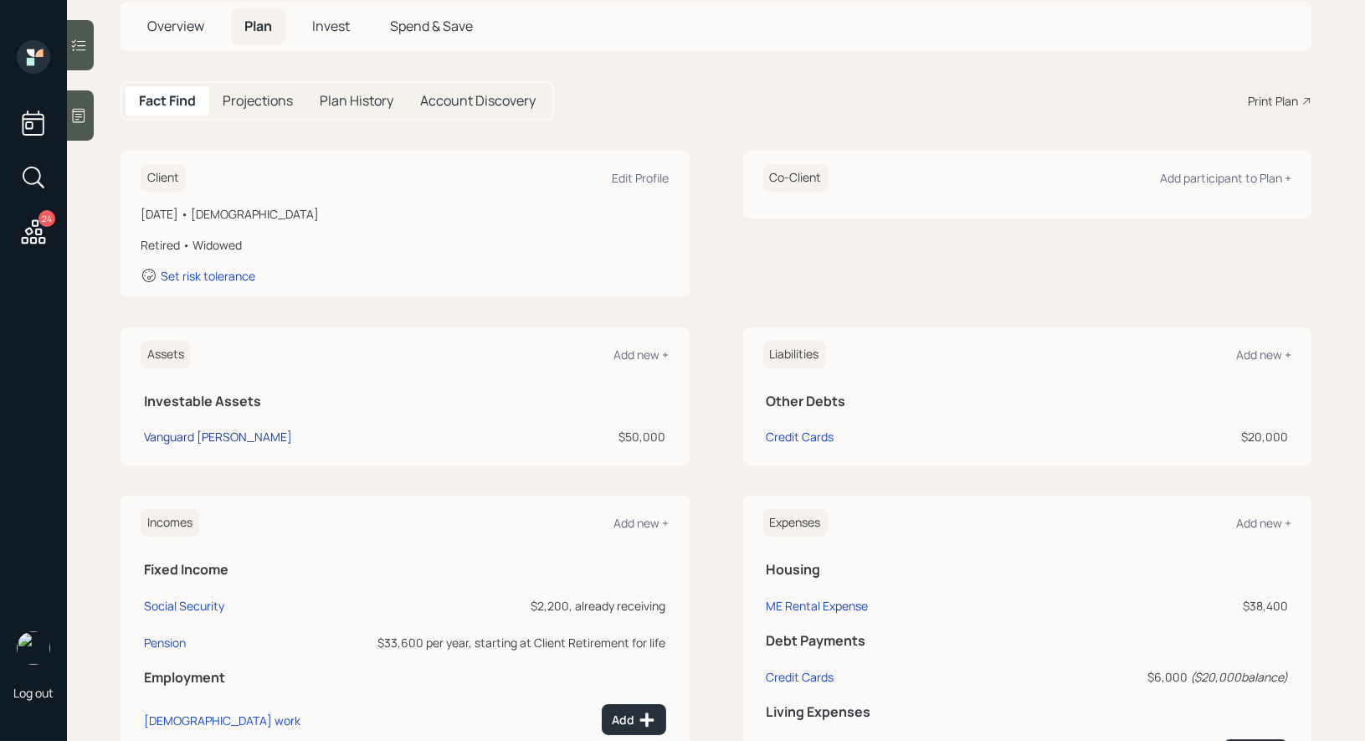
click at [213, 436] on div "Vanguard [PERSON_NAME]" at bounding box center [218, 437] width 148 height 18
select select "roth_ira"
select select "balanced"
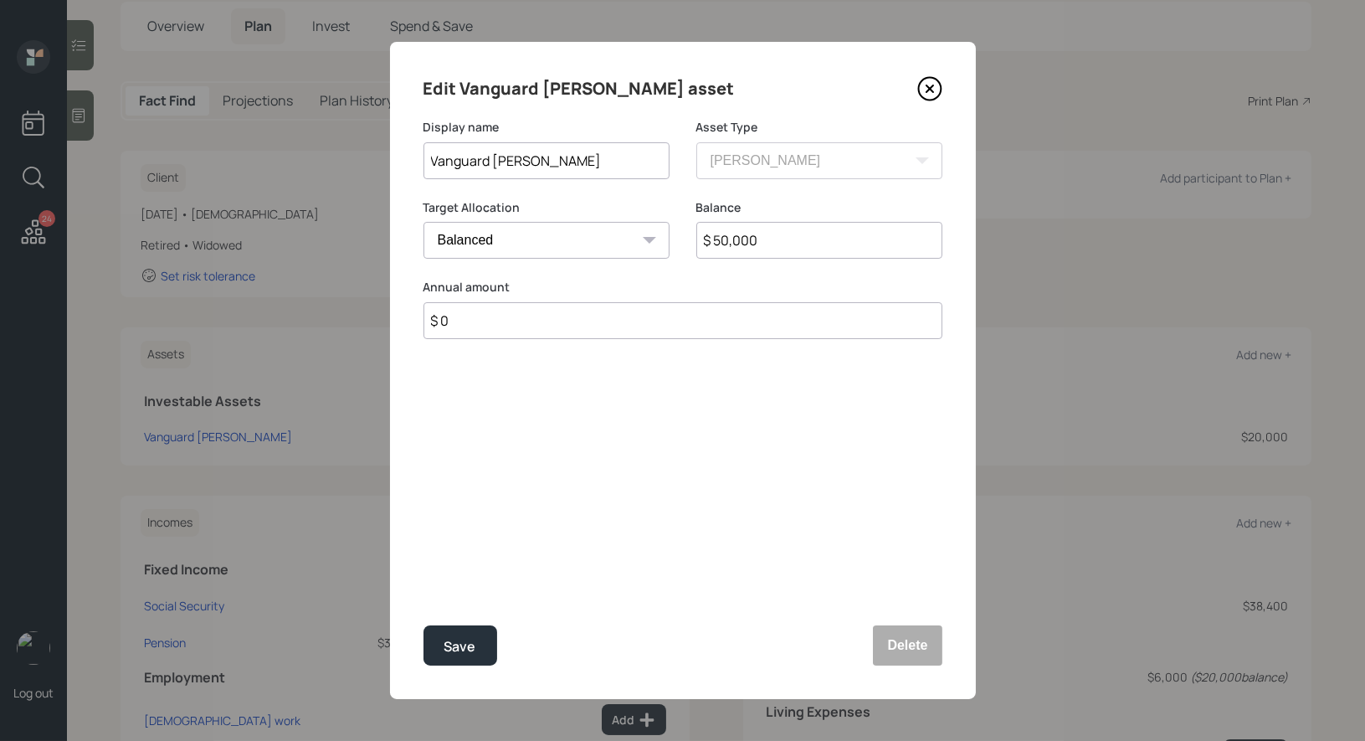
click at [720, 243] on input "$ 50,000" at bounding box center [819, 240] width 246 height 37
type input "$ 60,000"
click at [459, 647] on div "Save" at bounding box center [460, 646] width 32 height 23
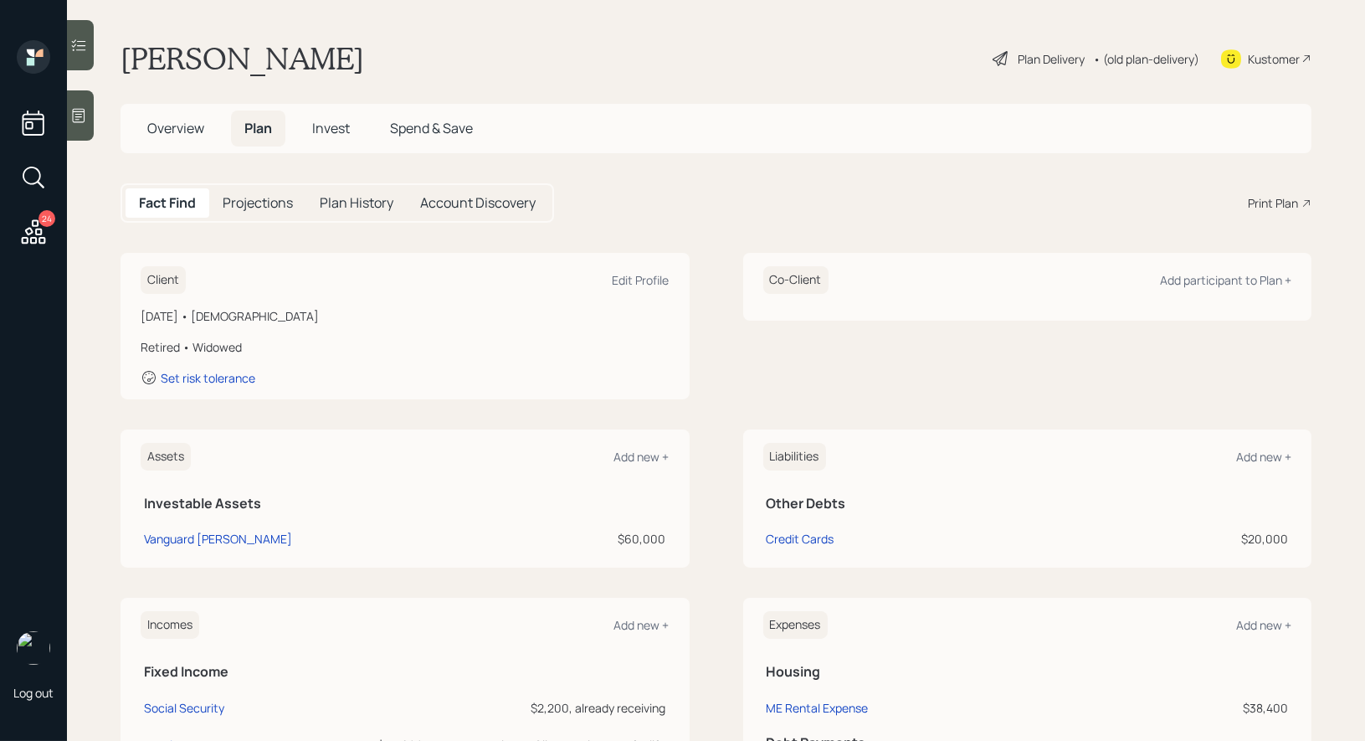
click at [164, 123] on span "Overview" at bounding box center [175, 128] width 57 height 18
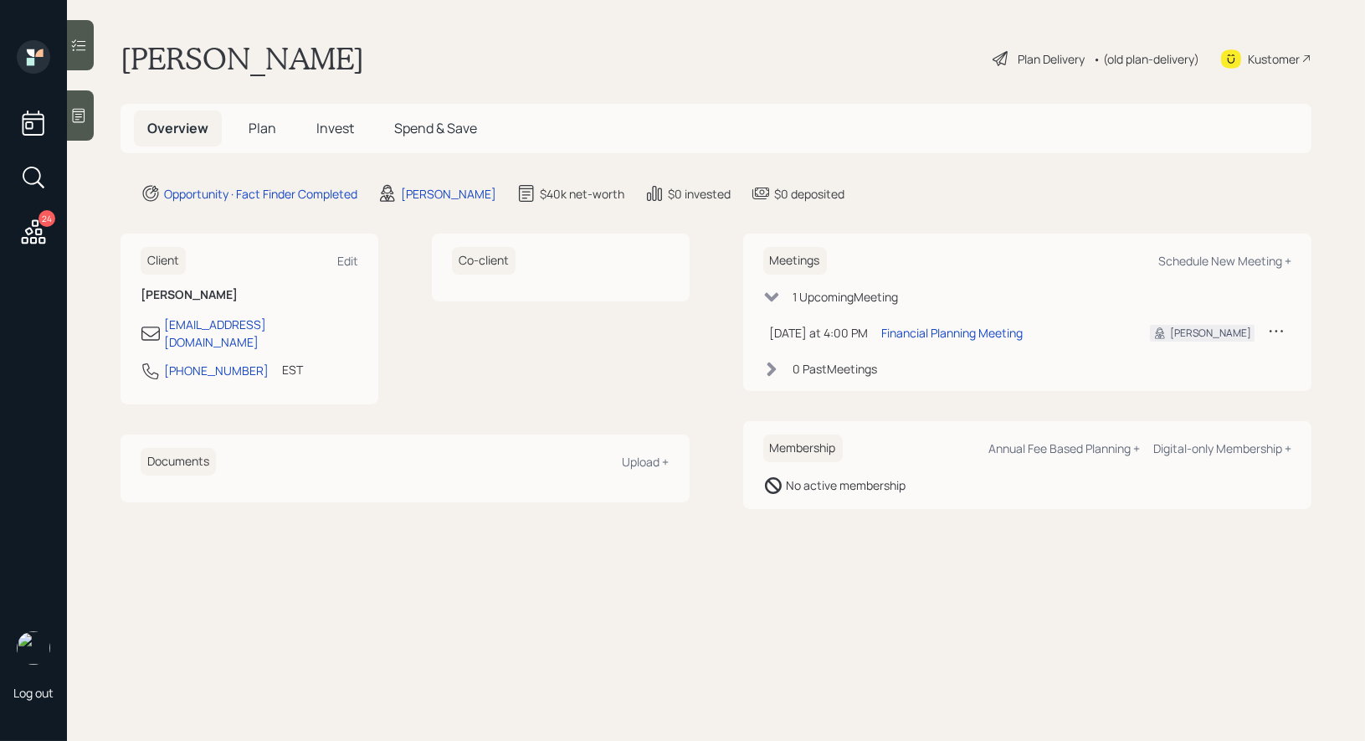
click at [260, 126] on span "Plan" at bounding box center [263, 128] width 28 height 18
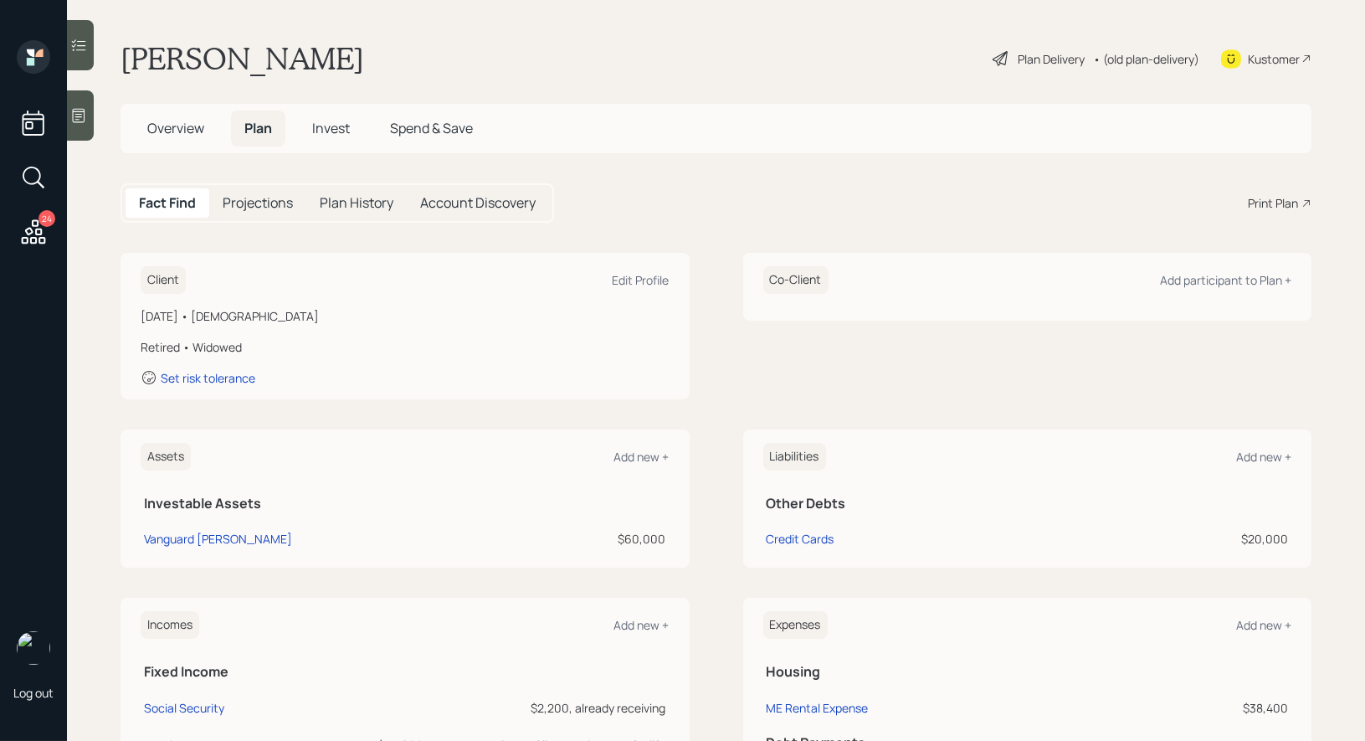
scroll to position [287, 0]
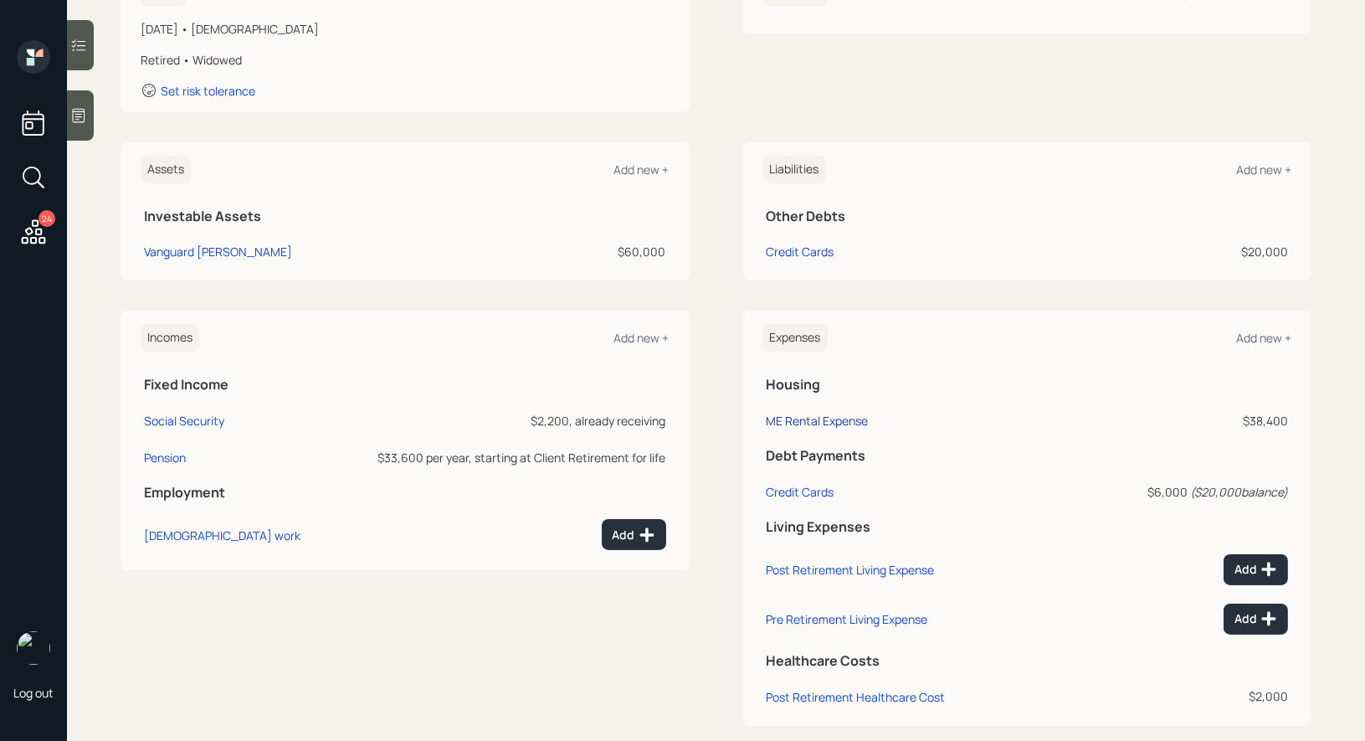
click at [822, 416] on div "ME Rental Expense" at bounding box center [818, 421] width 102 height 16
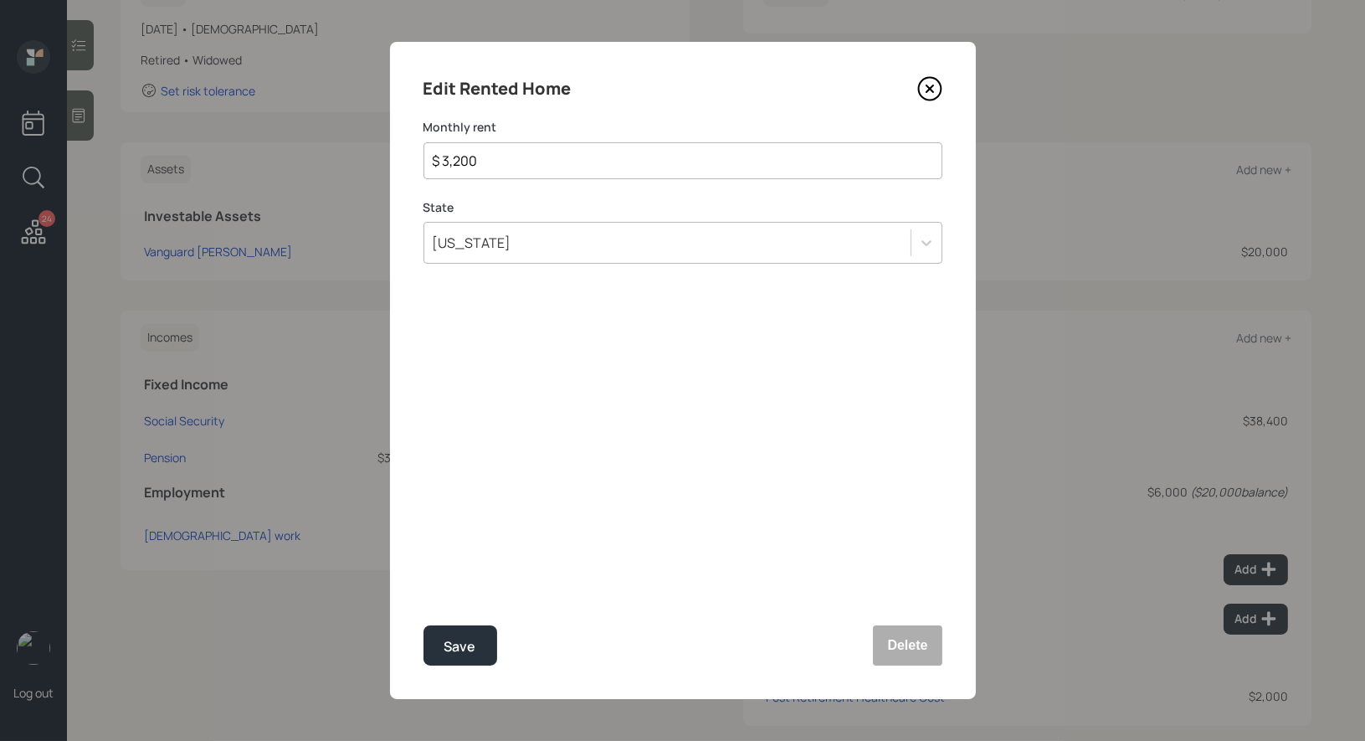
click at [496, 249] on div "[US_STATE]" at bounding box center [667, 242] width 486 height 28
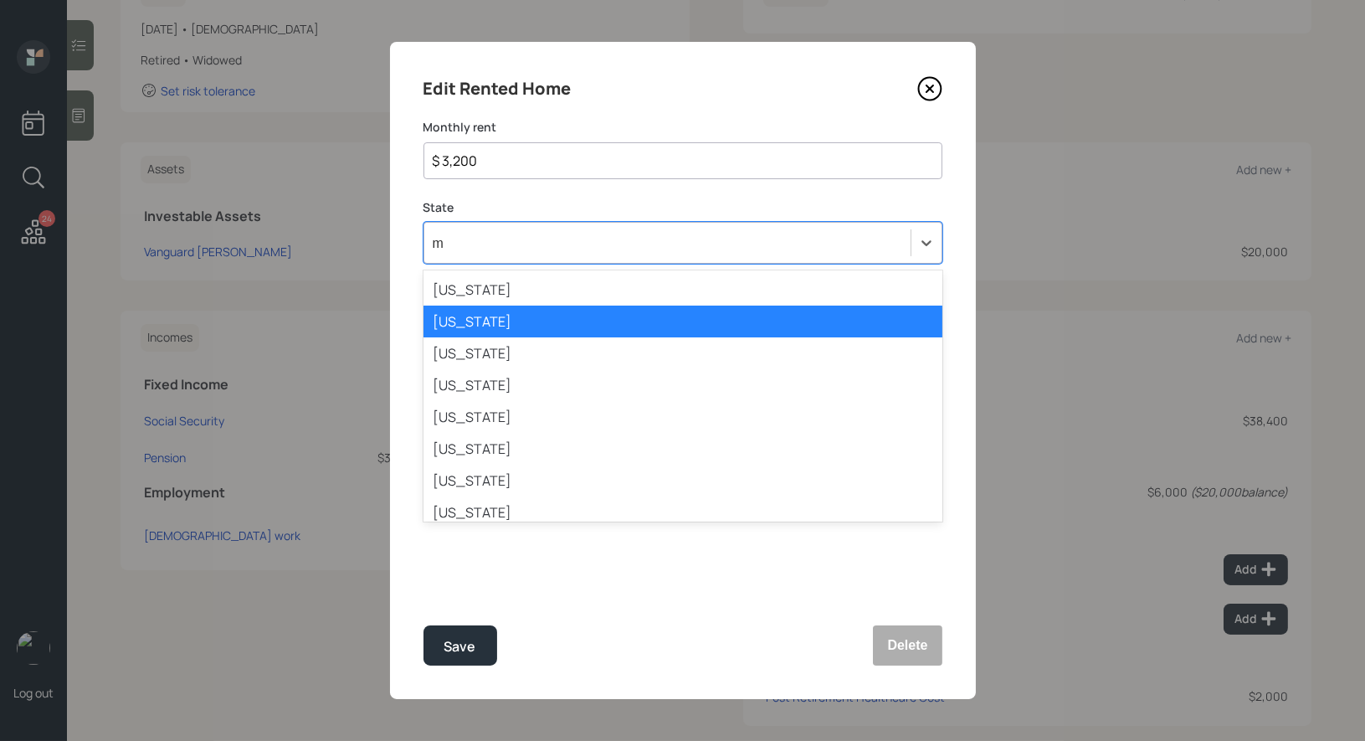
type input "ma"
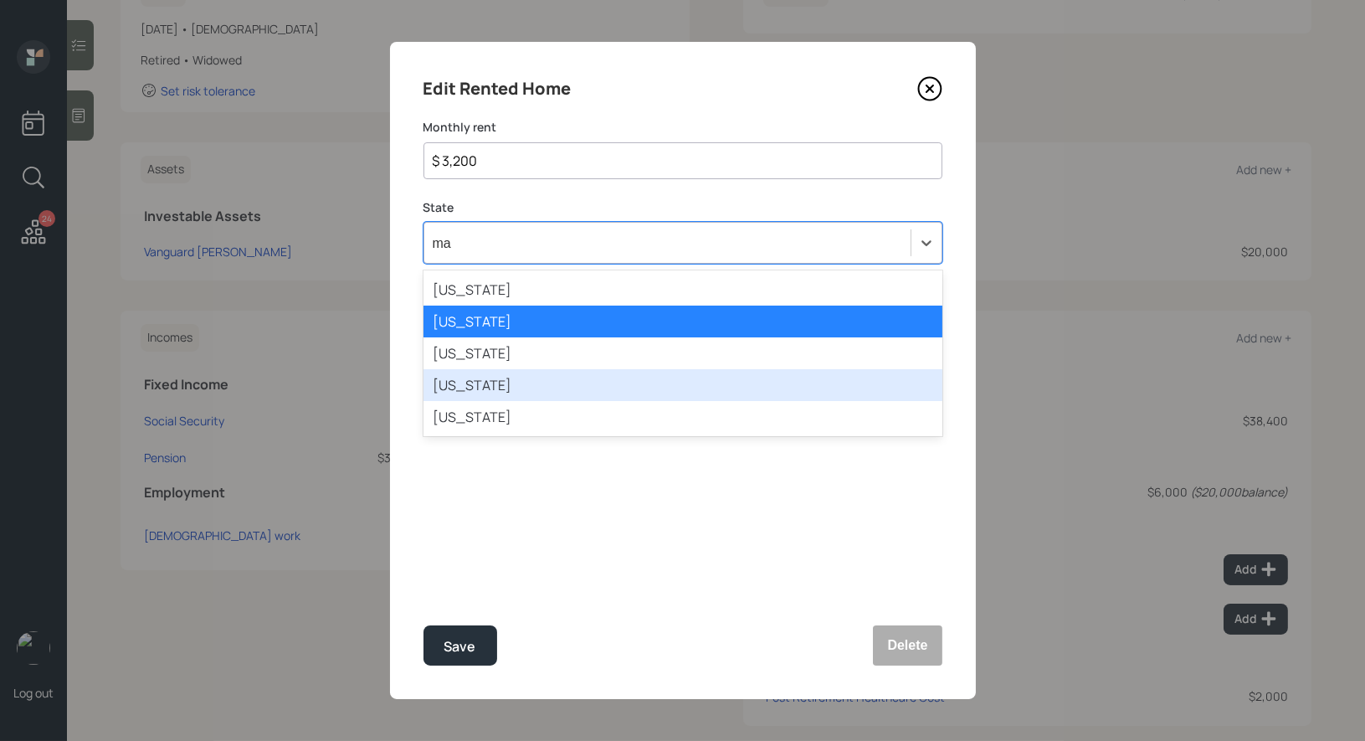
click at [489, 387] on div "Massachusetts" at bounding box center [682, 385] width 519 height 32
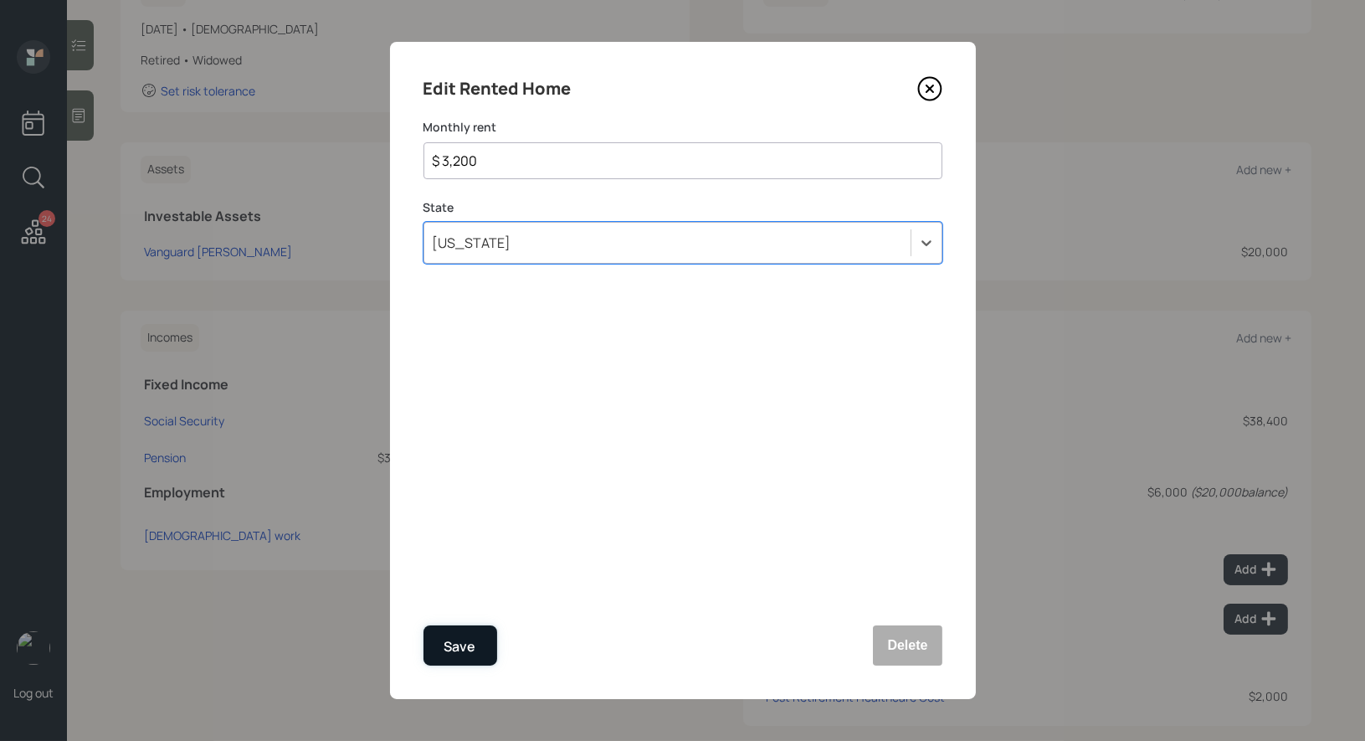
click at [456, 651] on div "Save" at bounding box center [460, 646] width 32 height 23
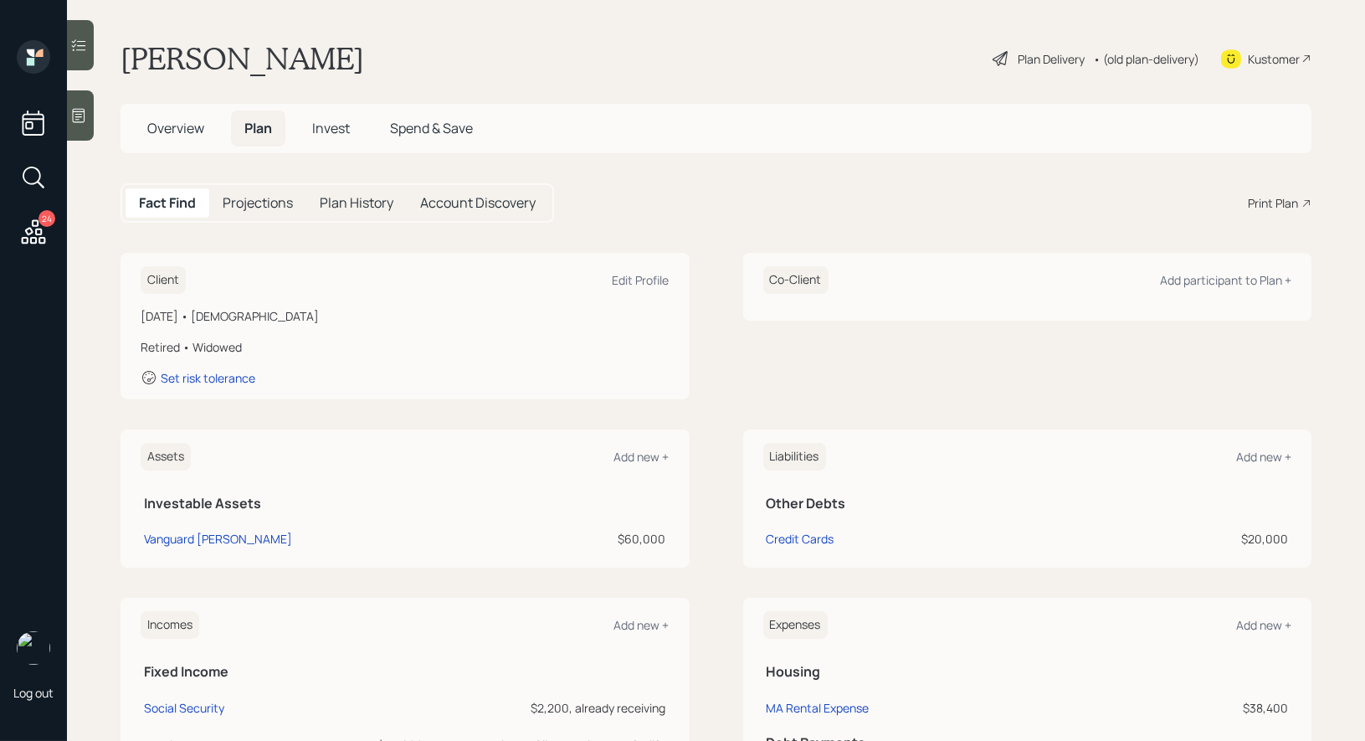
click at [1030, 58] on div "Plan Delivery" at bounding box center [1051, 59] width 67 height 18
click at [1269, 210] on div "Print Plan" at bounding box center [1273, 203] width 50 height 18
